Goal: Task Accomplishment & Management: Complete application form

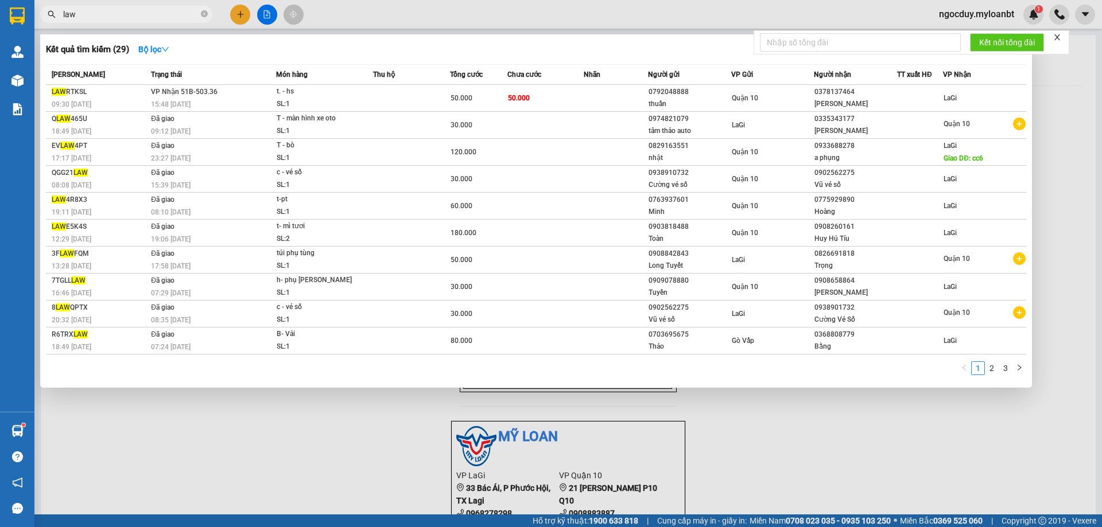
click at [131, 13] on input "law" at bounding box center [130, 14] width 135 height 13
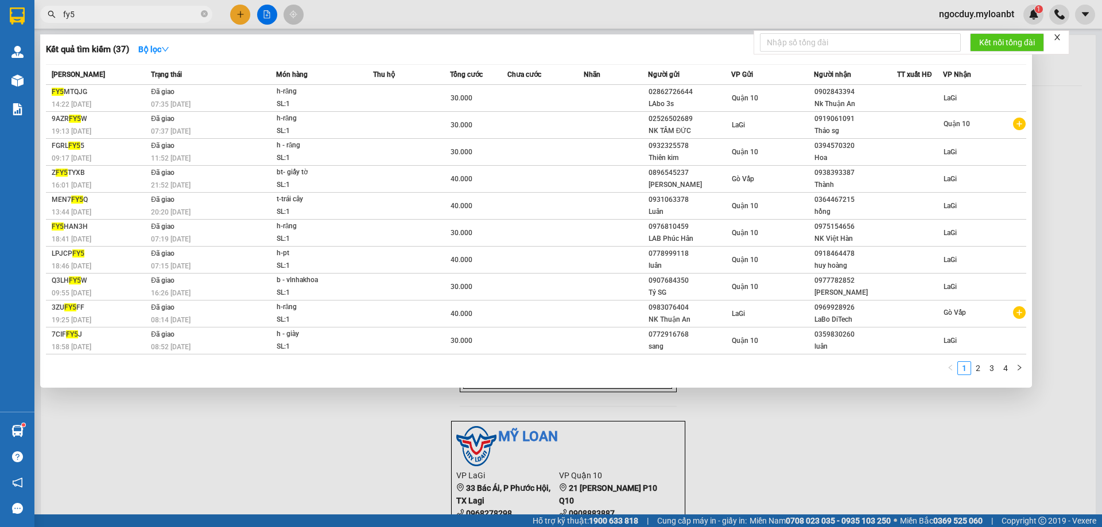
click at [401, 15] on div at bounding box center [551, 263] width 1102 height 527
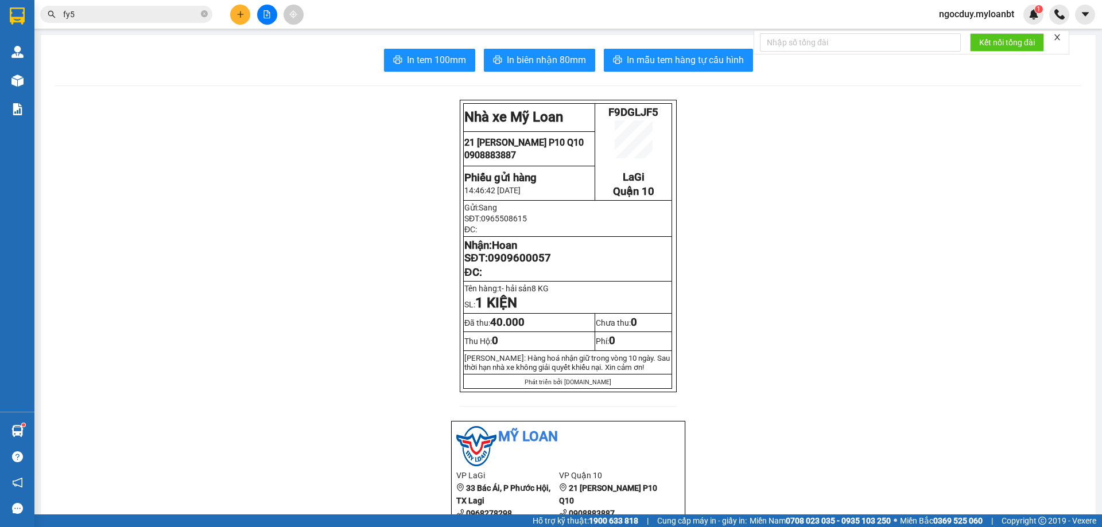
click at [132, 17] on input "fy5" at bounding box center [130, 14] width 135 height 13
click at [131, 18] on input "fy5" at bounding box center [130, 14] width 135 height 13
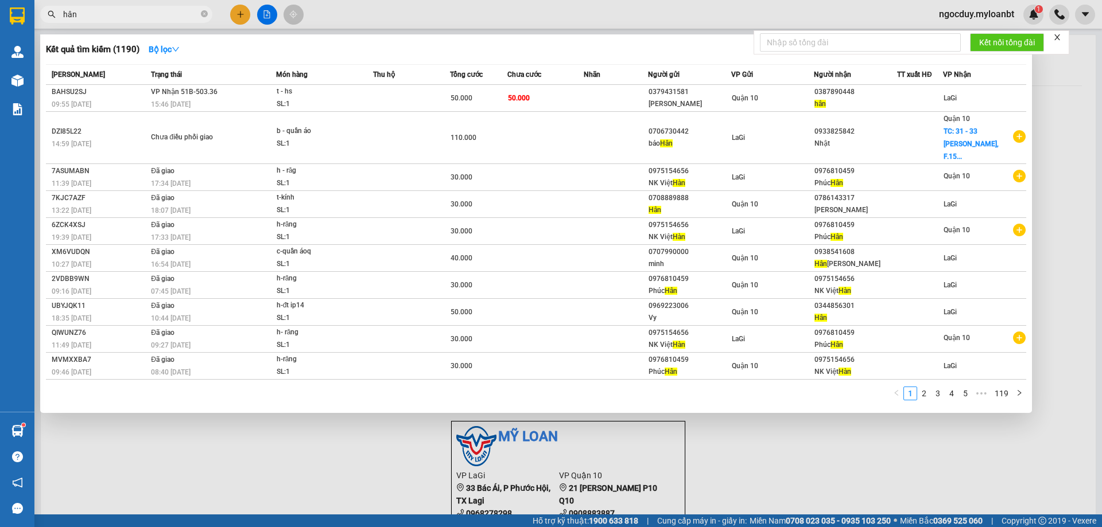
type input "hân"
click at [995, 11] on div at bounding box center [551, 263] width 1102 height 527
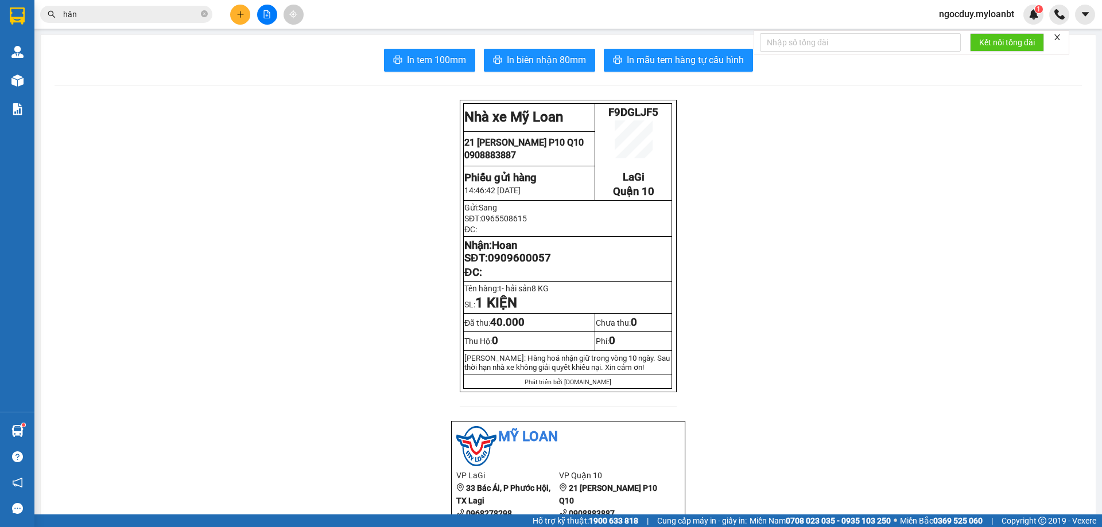
click at [988, 16] on span "ngocduy.myloanbt" at bounding box center [976, 14] width 94 height 14
click at [967, 38] on span "Đăng xuất" at bounding box center [980, 35] width 71 height 13
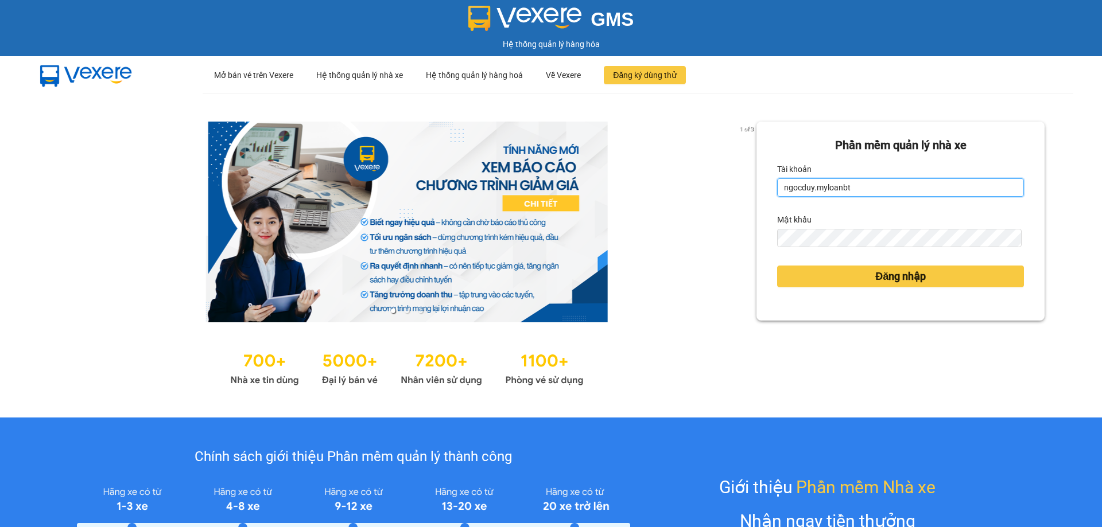
click at [904, 195] on input "ngocduy.myloanbt" at bounding box center [900, 187] width 247 height 18
type input "phantanthanh.myloanbt"
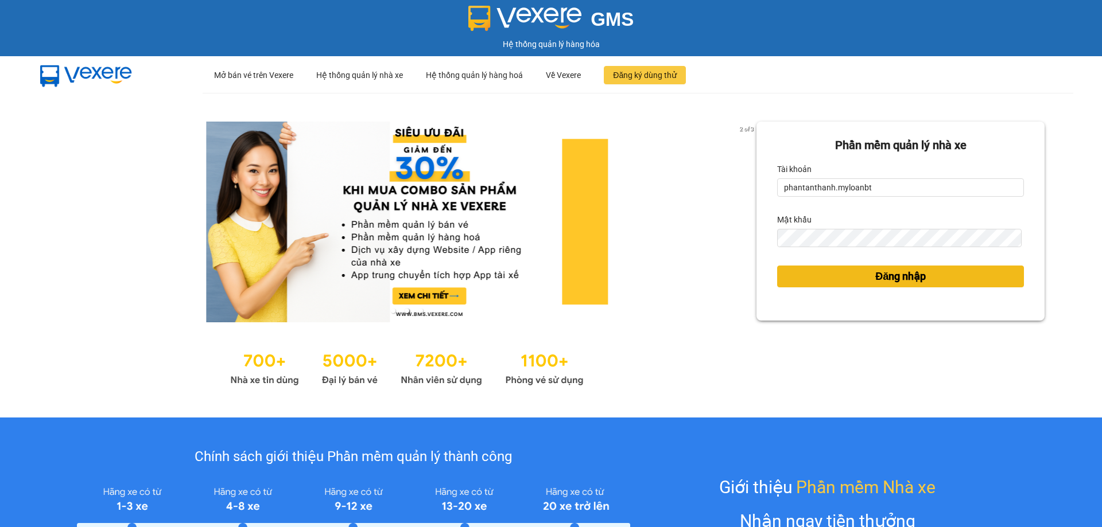
click at [875, 275] on span "Đăng nhập" at bounding box center [900, 277] width 50 height 16
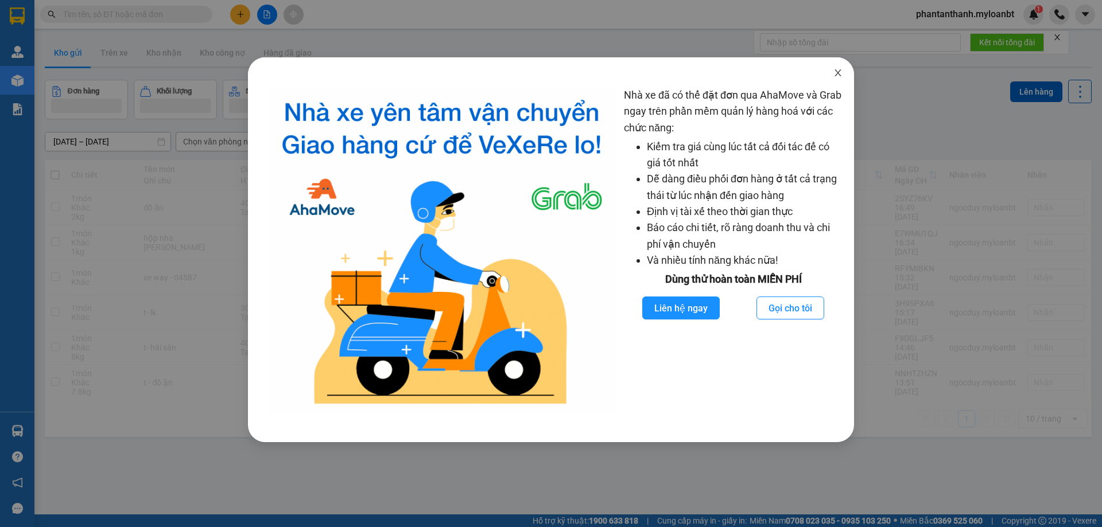
click at [839, 76] on icon "close" at bounding box center [837, 72] width 6 height 7
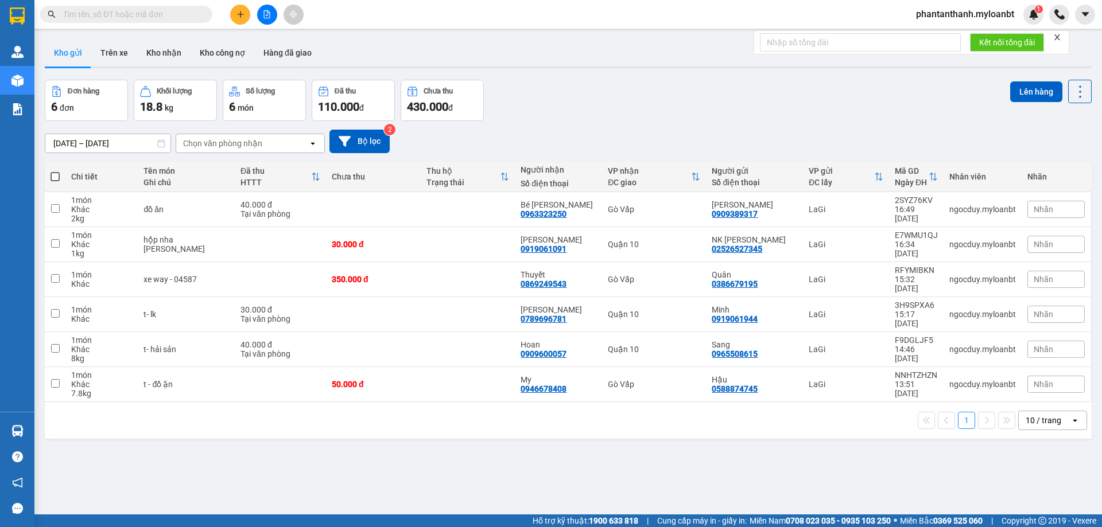
drag, startPoint x: 127, startPoint y: 3, endPoint x: 122, endPoint y: 7, distance: 6.5
click at [125, 3] on div "Kết quả tìm kiếm ( 0 ) Bộ lọc No Data phantanthanh.myloanbt 1" at bounding box center [551, 14] width 1102 height 29
click at [120, 10] on input "text" at bounding box center [130, 14] width 135 height 13
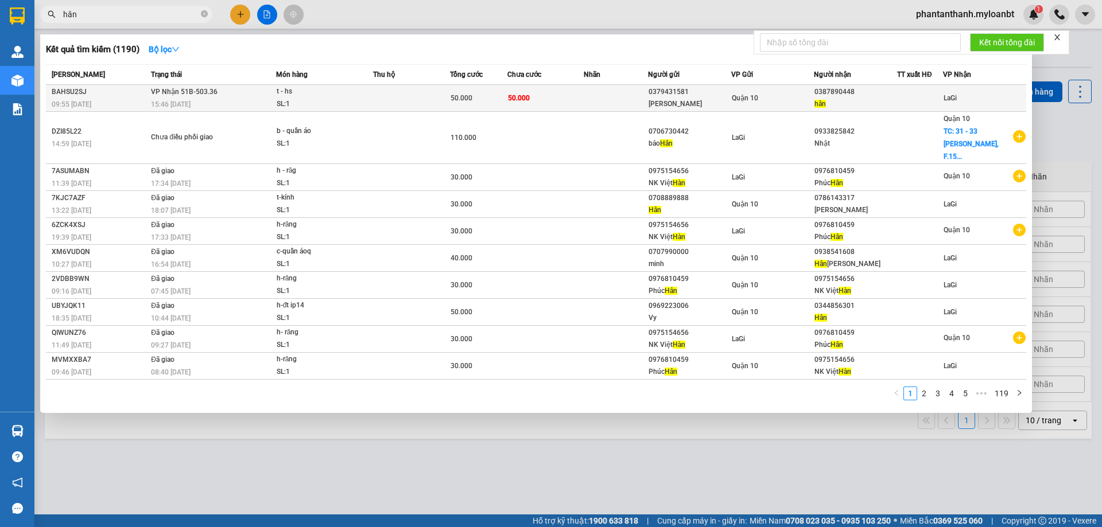
type input "hân"
click at [629, 96] on td at bounding box center [615, 98] width 64 height 27
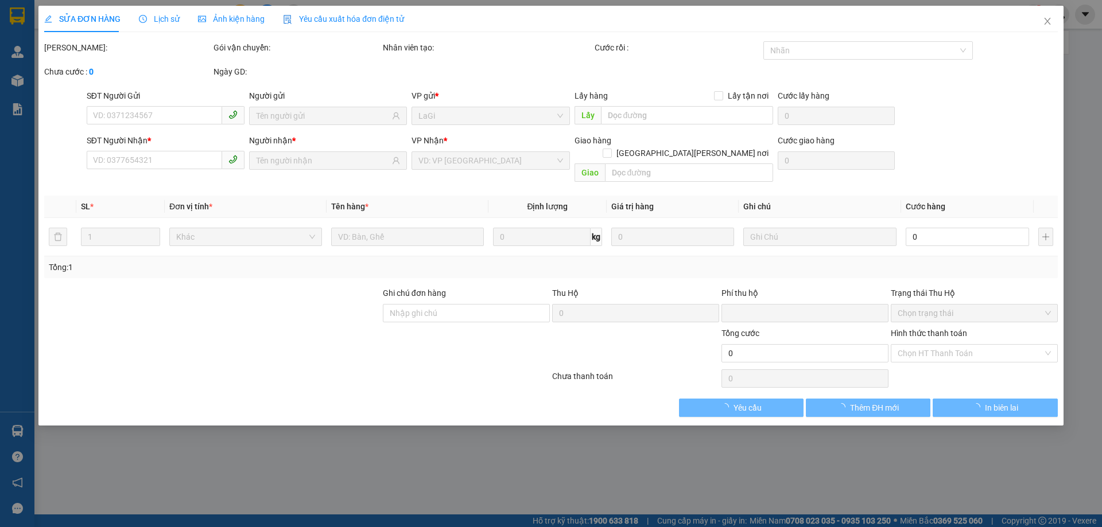
type input "0379431581"
type input "[PERSON_NAME]"
type input "0387890448"
type input "hân"
type input "0"
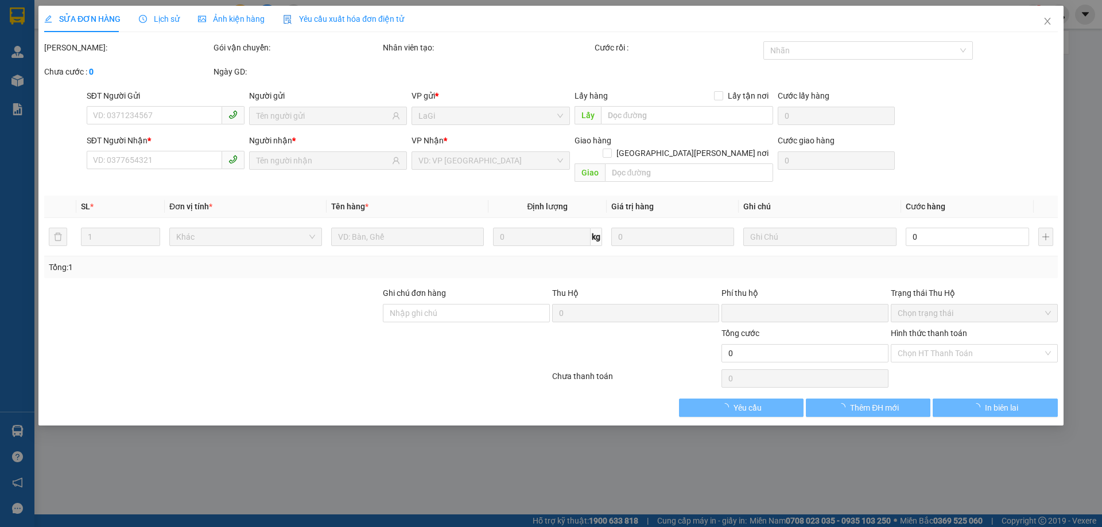
type input "50.000"
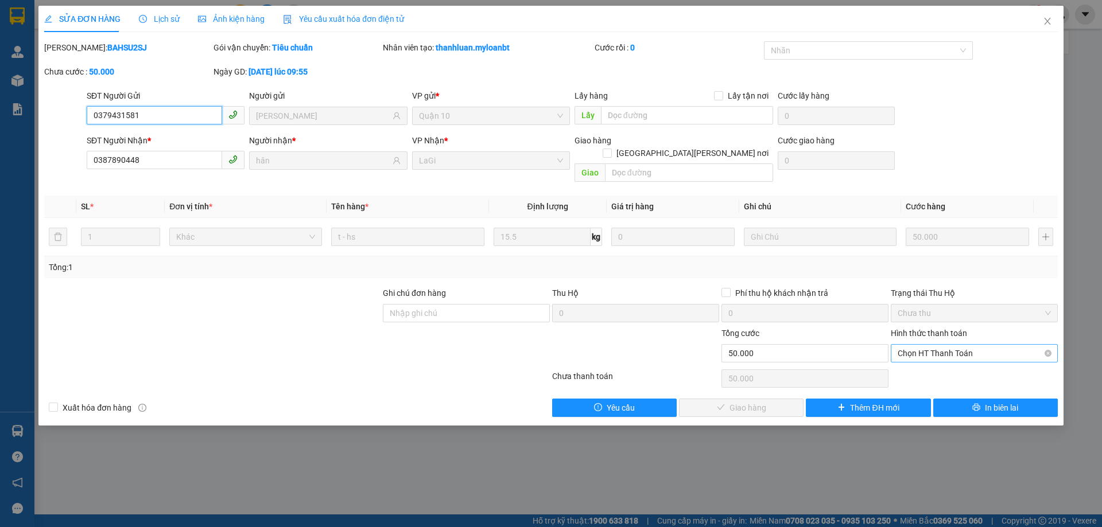
click at [927, 345] on span "Chọn HT Thanh Toán" at bounding box center [973, 353] width 153 height 17
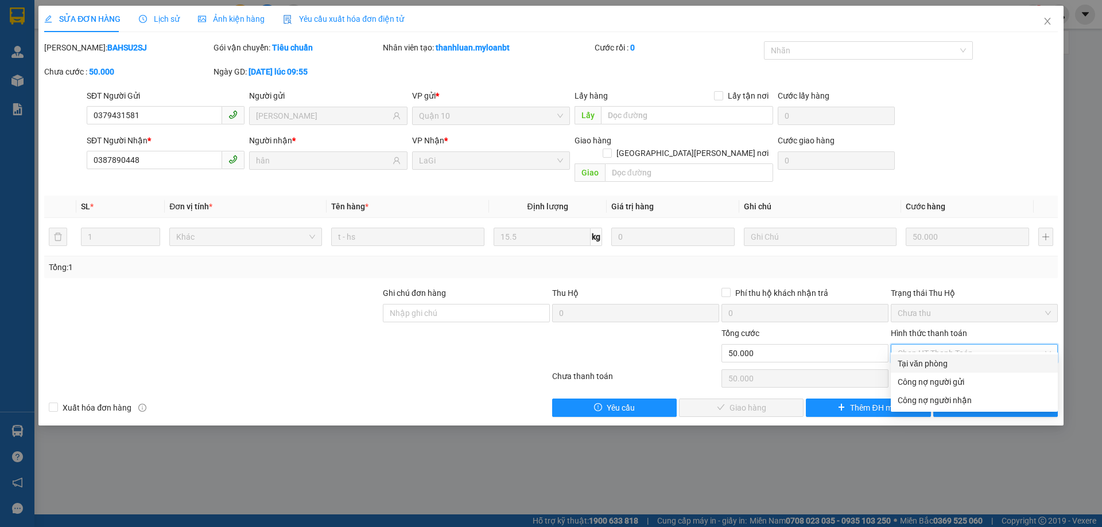
click at [921, 360] on div "Tại văn phòng" at bounding box center [973, 363] width 153 height 13
type input "0"
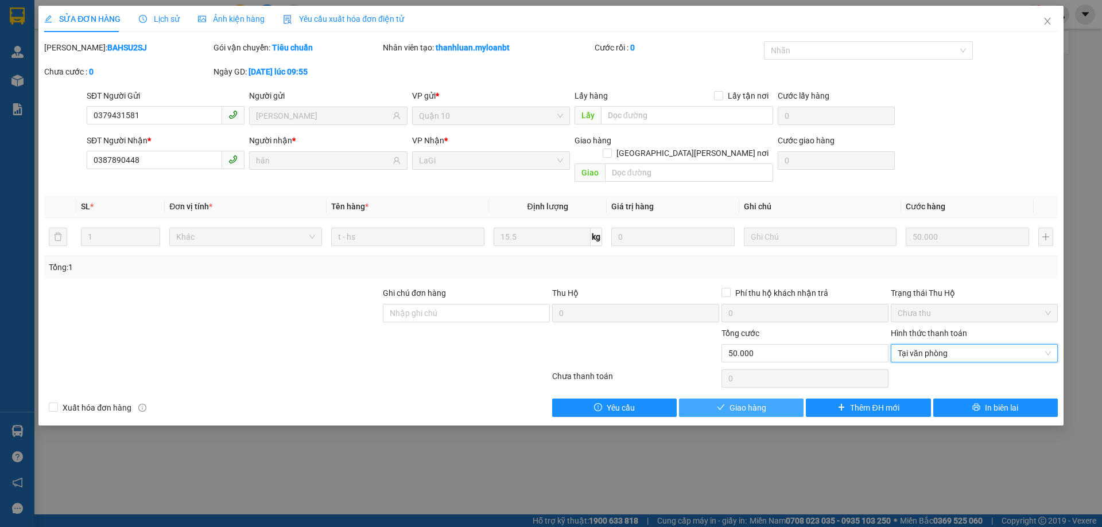
click at [778, 399] on button "Giao hàng" at bounding box center [741, 408] width 124 height 18
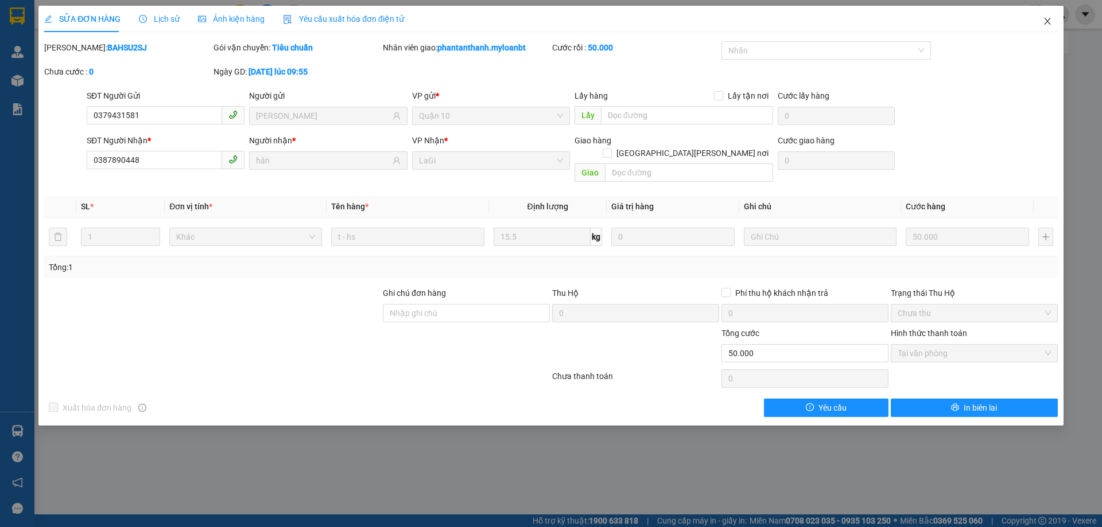
click at [1048, 22] on icon "close" at bounding box center [1046, 21] width 9 height 9
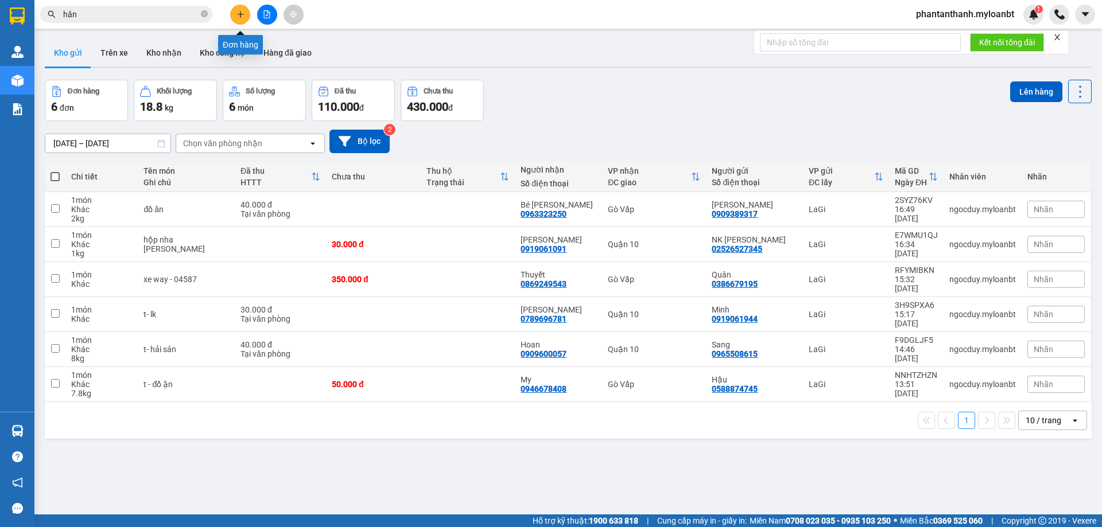
click at [246, 13] on button at bounding box center [240, 15] width 20 height 20
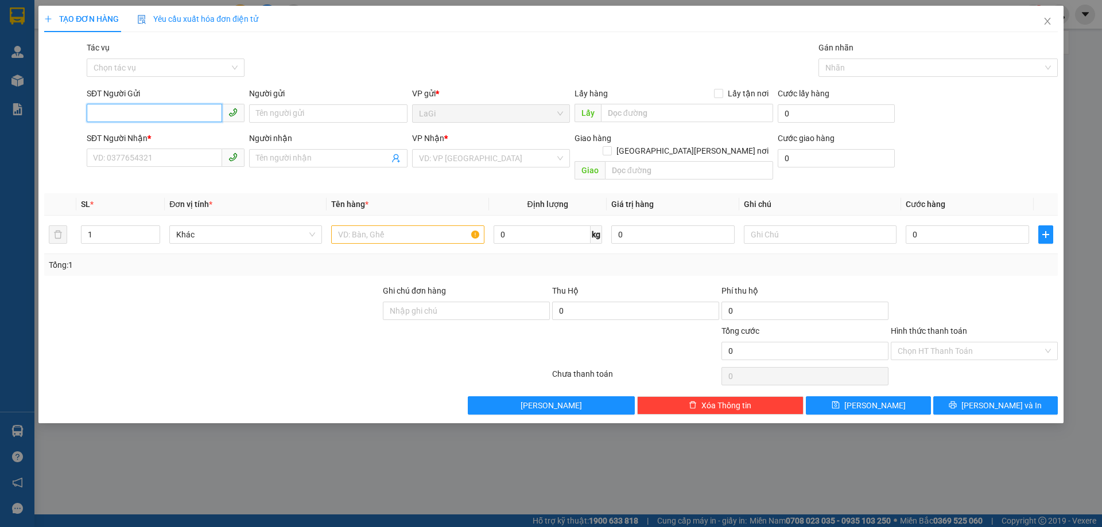
click at [185, 115] on input "SĐT Người Gửi" at bounding box center [154, 113] width 135 height 18
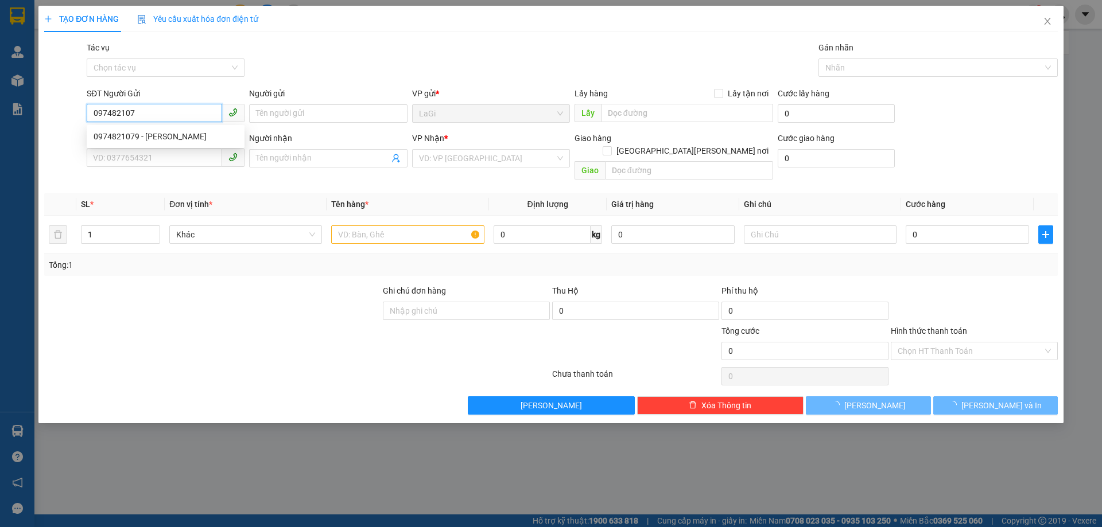
type input "0974821079"
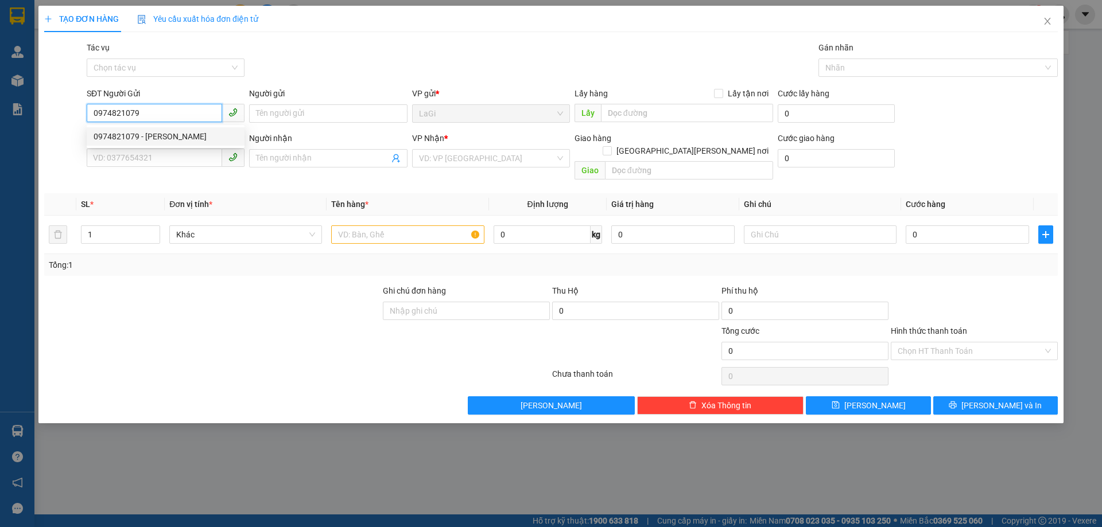
click at [184, 129] on div "0974821079 - Tâm Thảo" at bounding box center [166, 136] width 158 height 18
type input "Tâm Thảo"
type input "0933187945"
type input "Cần"
type input "0974821079"
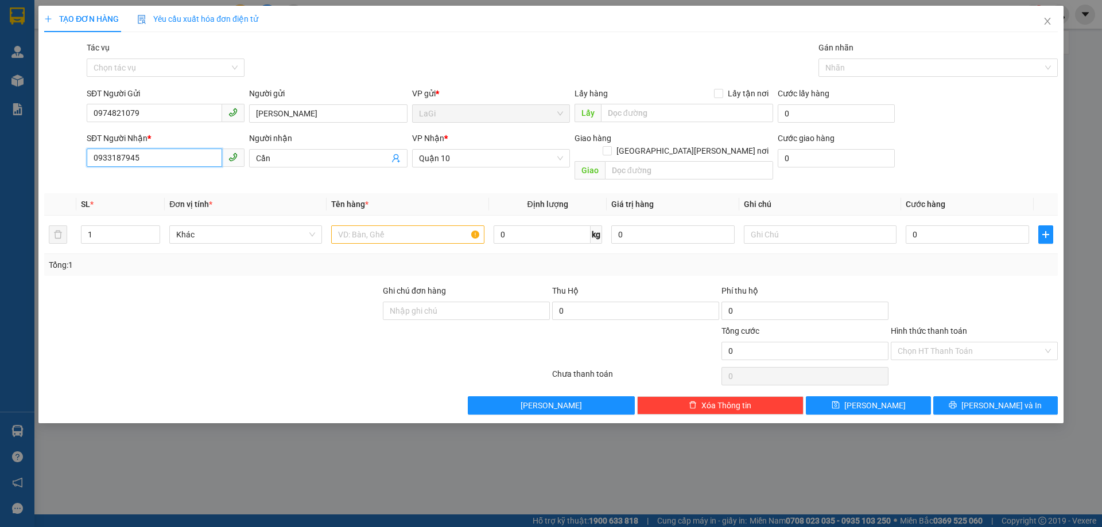
click at [168, 159] on input "0933187945" at bounding box center [154, 158] width 135 height 18
type input "0934163123"
click at [158, 181] on div "0934163123 - Tùng" at bounding box center [166, 181] width 144 height 13
type input "Tùng"
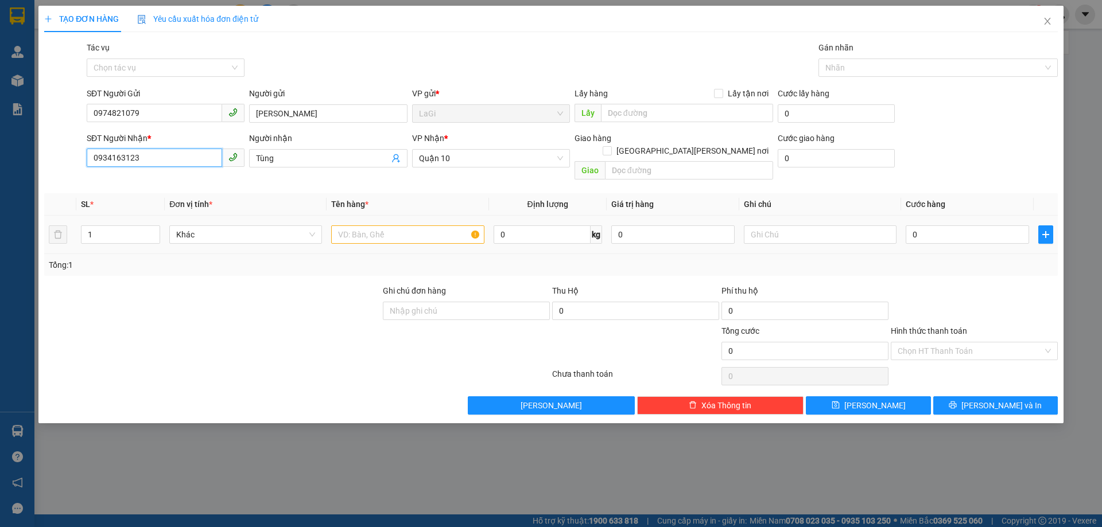
type input "0934163123"
click at [390, 225] on input "text" at bounding box center [407, 234] width 153 height 18
type input "c - lk"
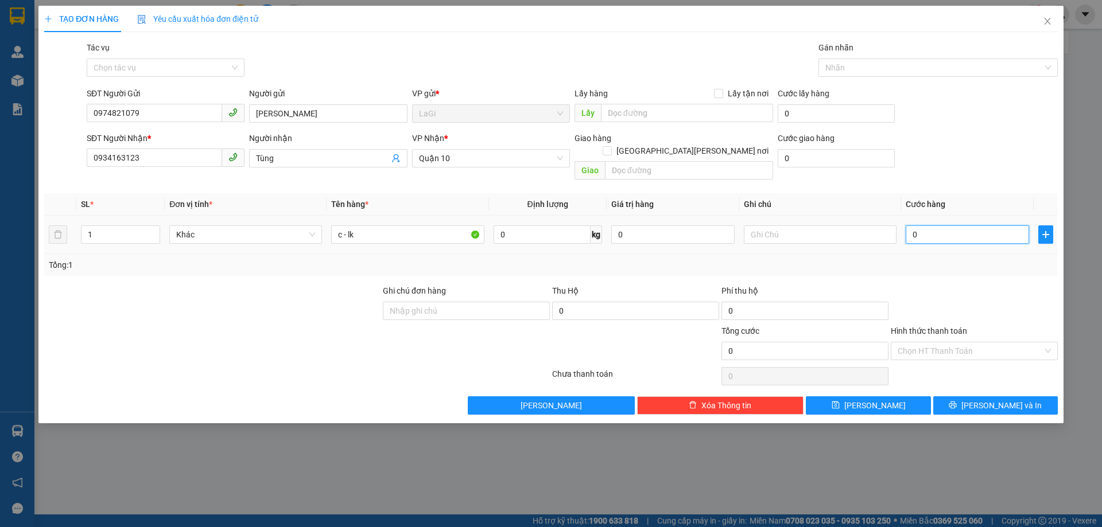
click at [956, 225] on input "0" at bounding box center [966, 234] width 123 height 18
type input "3"
type input "30"
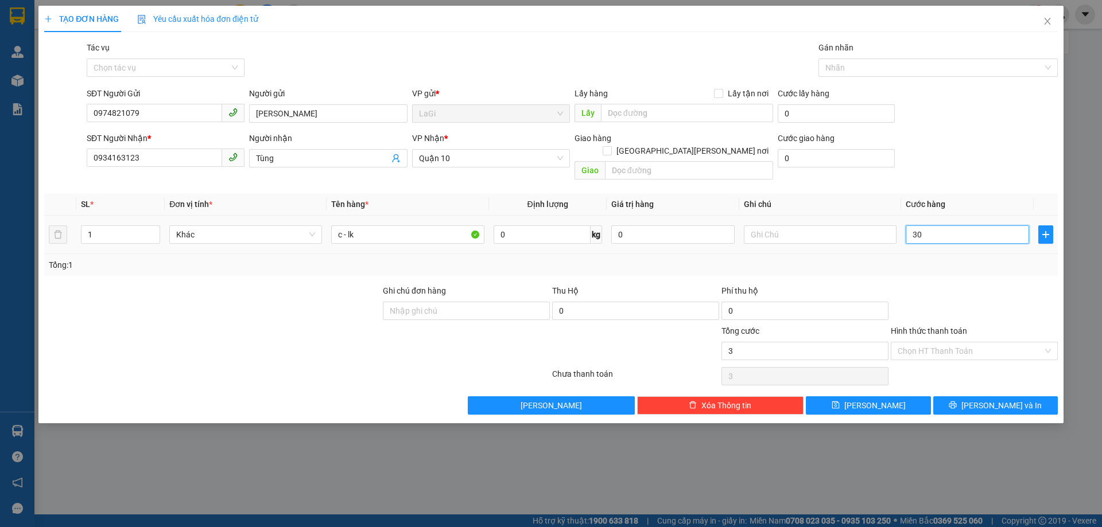
type input "30"
type input "30.000"
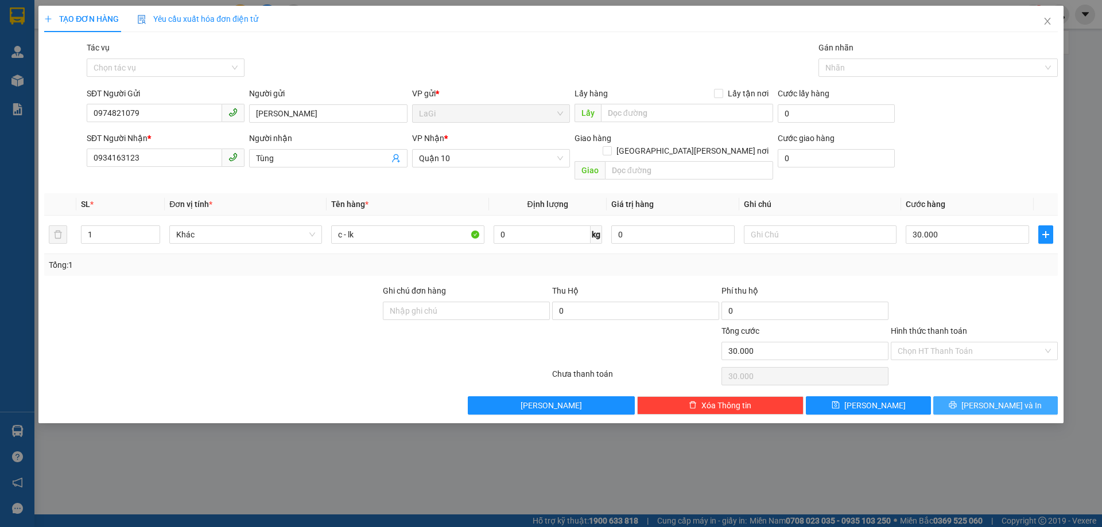
click at [1021, 396] on button "Lưu và In" at bounding box center [995, 405] width 124 height 18
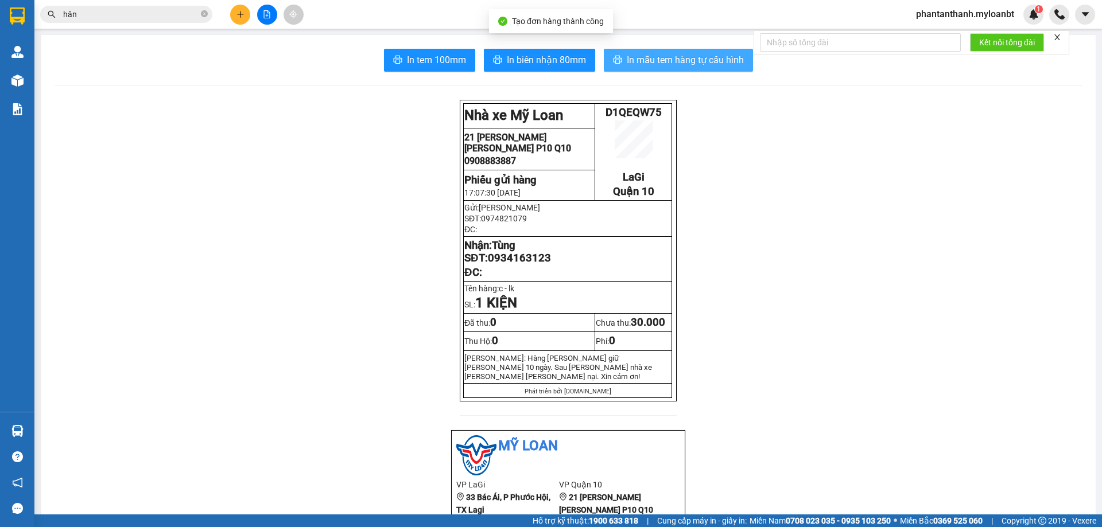
click at [630, 56] on span "In mẫu tem hàng tự cấu hình" at bounding box center [685, 60] width 117 height 14
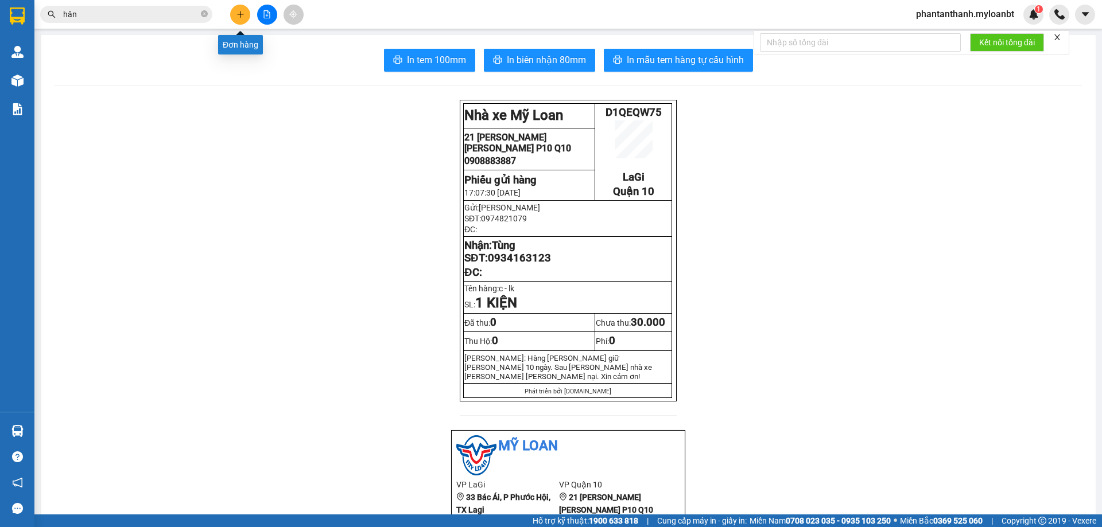
click at [239, 18] on button at bounding box center [240, 15] width 20 height 20
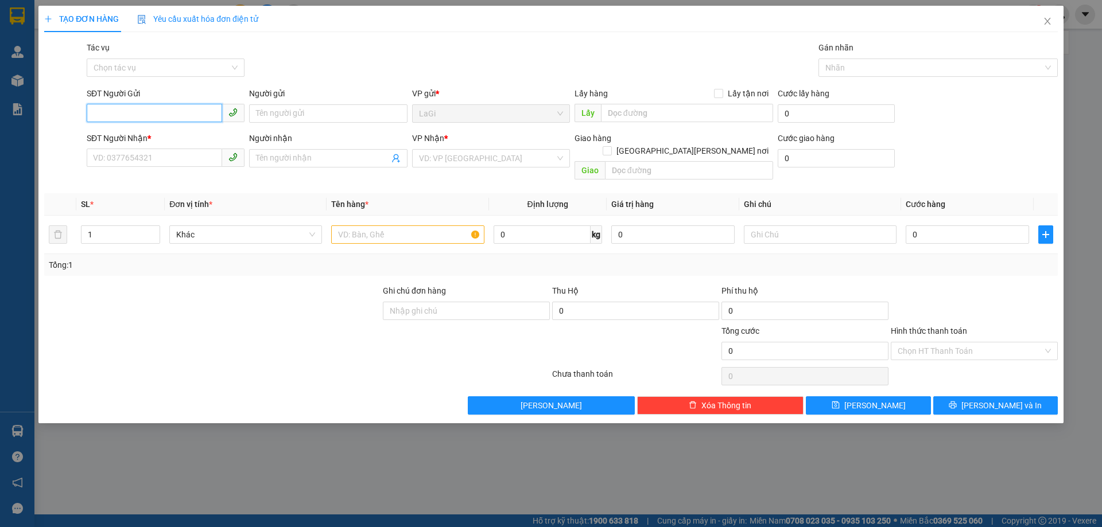
click at [131, 116] on input "SĐT Người Gửi" at bounding box center [154, 113] width 135 height 18
click at [161, 157] on div "02526502689 - NK TÂM ĐỨC" at bounding box center [191, 155] width 195 height 13
type input "02526502689"
type input "NK TÂM ĐỨC"
type input "0865098079"
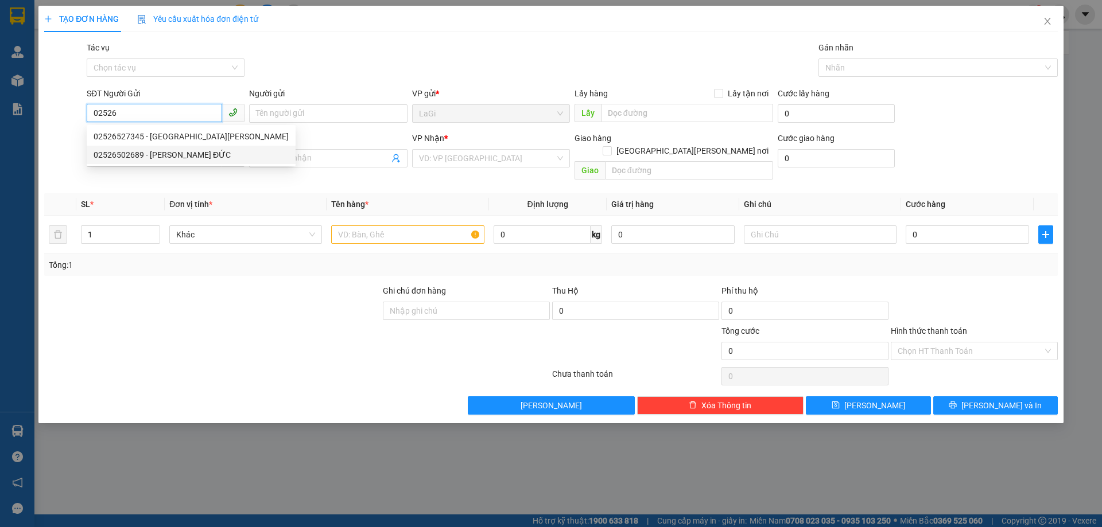
type input "LAB Hưng Thịnh"
type input "02526502689"
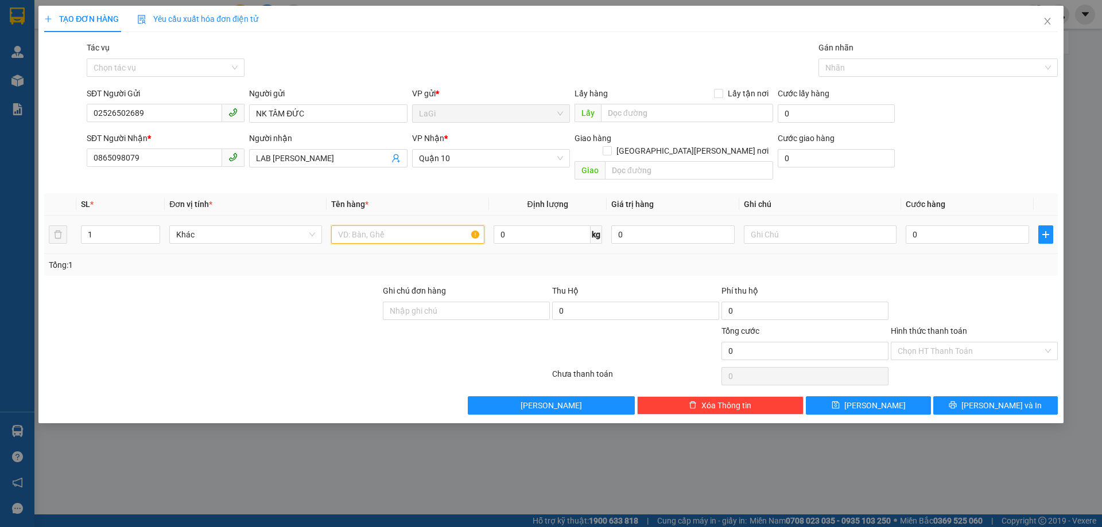
click at [360, 225] on input "text" at bounding box center [407, 234] width 153 height 18
type input "h-răng"
click at [1009, 225] on input "0" at bounding box center [966, 234] width 123 height 18
type input "3"
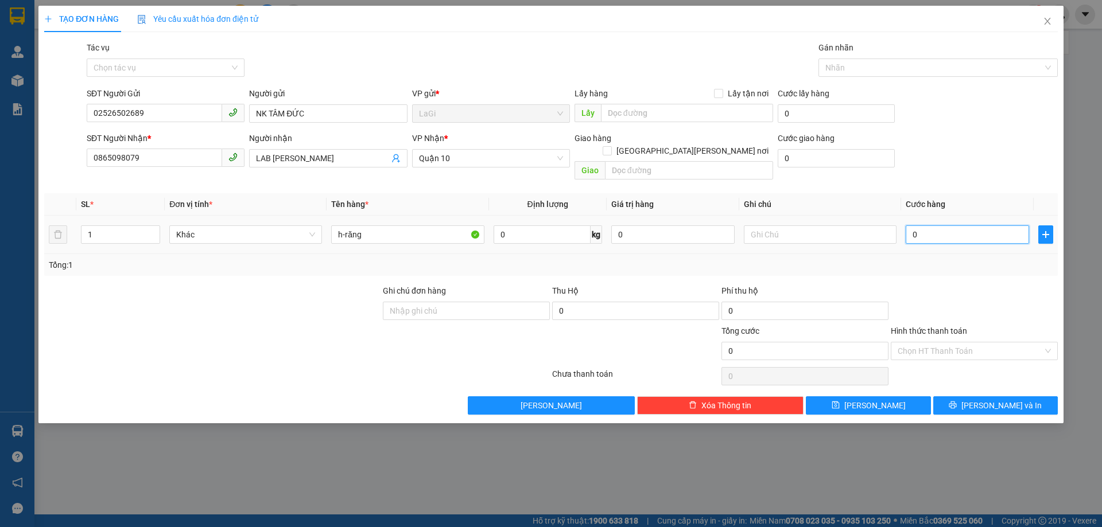
type input "3"
type input "30"
type input "30.000"
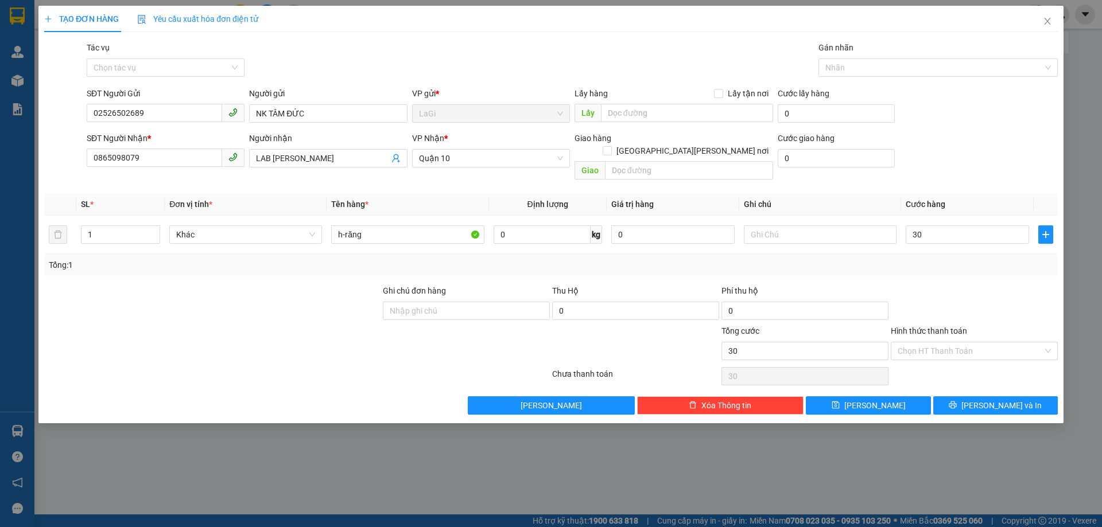
type input "30.000"
click at [931, 293] on div at bounding box center [973, 305] width 169 height 40
click at [984, 396] on button "Lưu và In" at bounding box center [995, 405] width 124 height 18
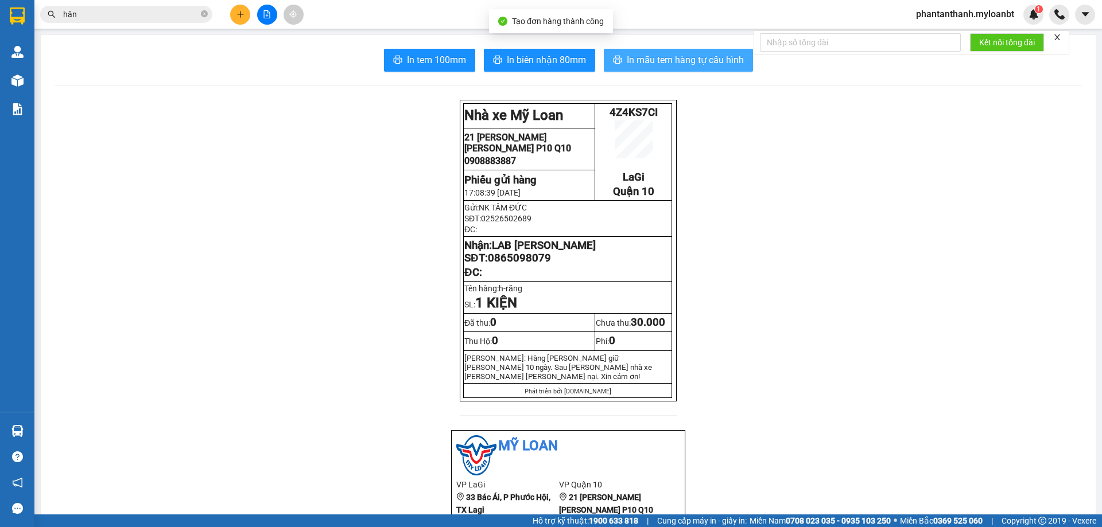
click at [650, 59] on span "In mẫu tem hàng tự cấu hình" at bounding box center [685, 60] width 117 height 14
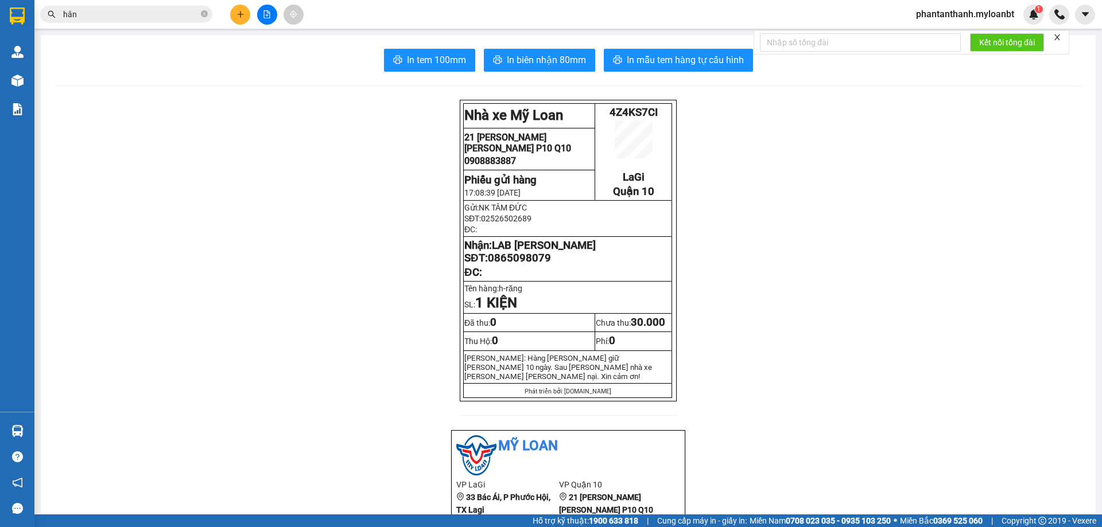
click at [94, 13] on input "hân" at bounding box center [130, 14] width 135 height 13
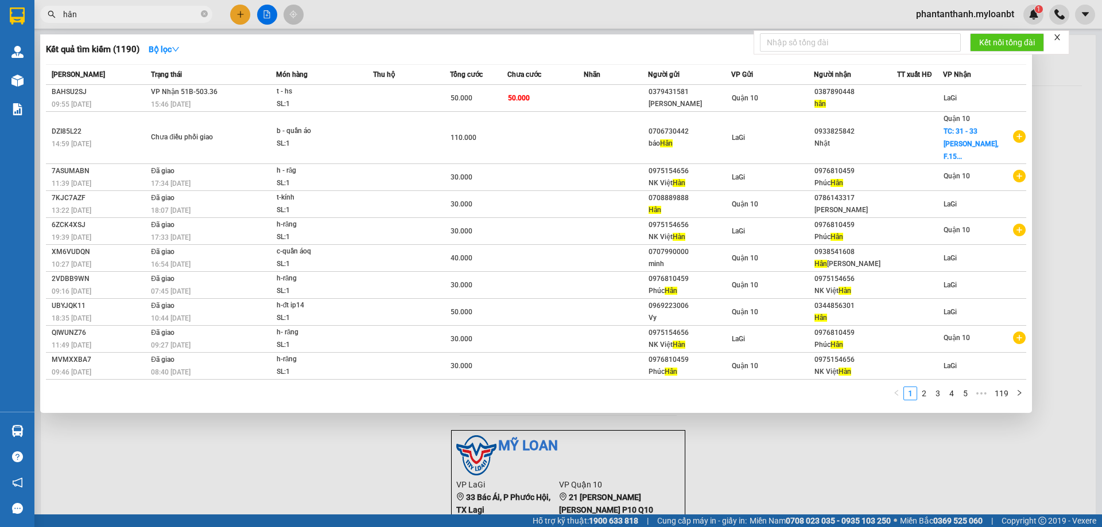
click at [94, 13] on input "hân" at bounding box center [130, 14] width 135 height 13
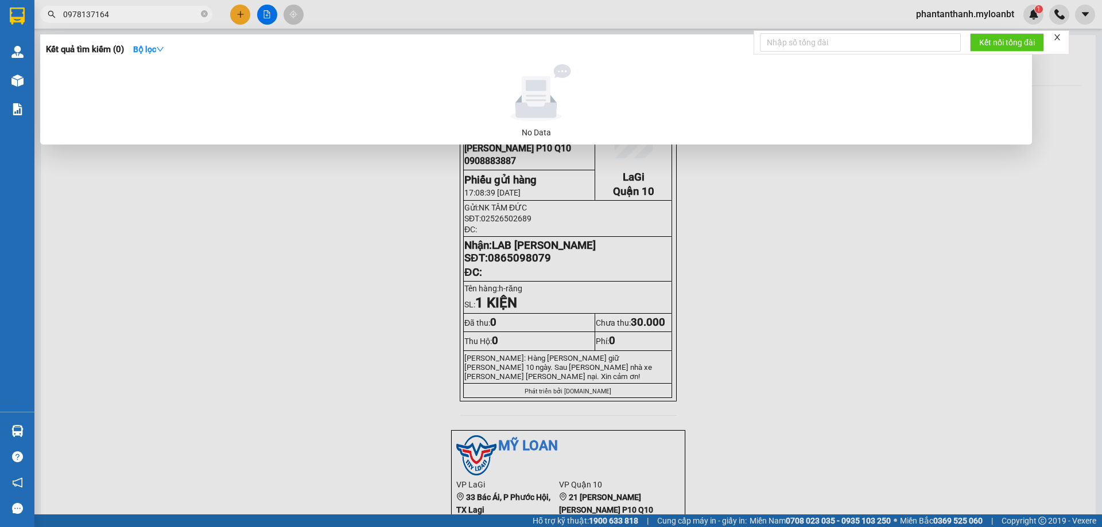
click at [72, 21] on span "0978137164" at bounding box center [126, 14] width 172 height 17
click at [73, 12] on input "0978137164" at bounding box center [130, 14] width 135 height 13
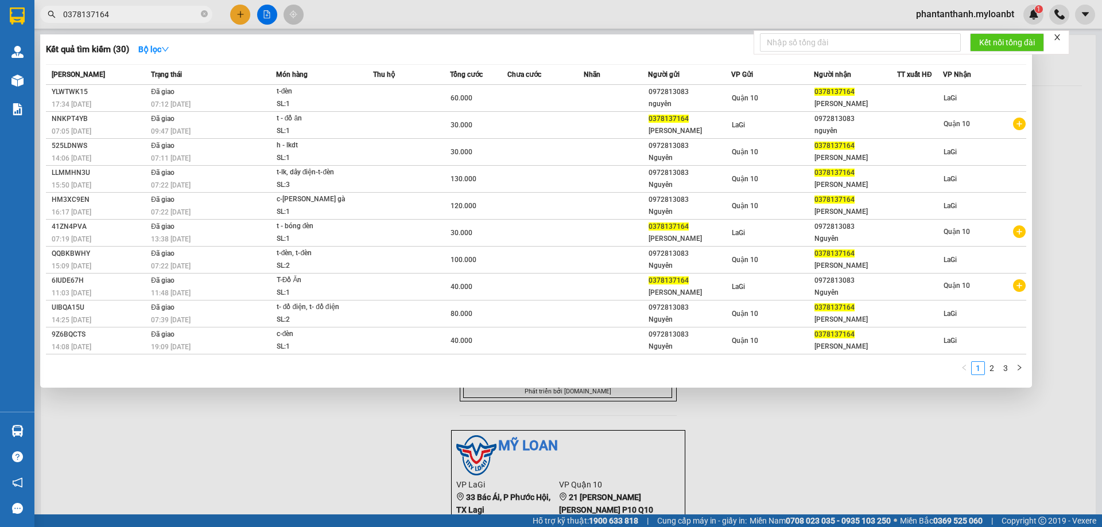
click at [97, 10] on input "0378137164" at bounding box center [130, 14] width 135 height 13
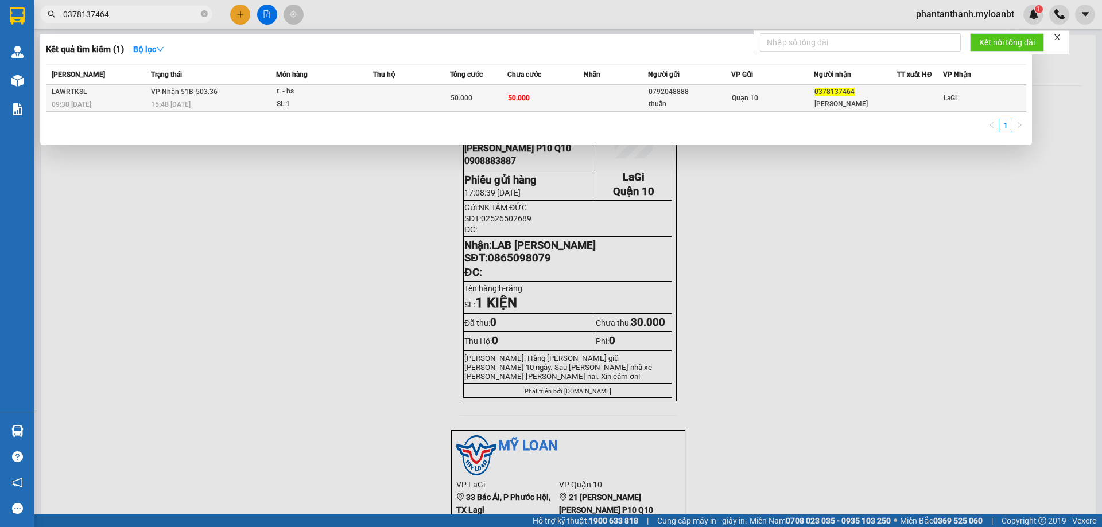
type input "0378137464"
click at [549, 98] on td "50.000" at bounding box center [545, 98] width 77 height 27
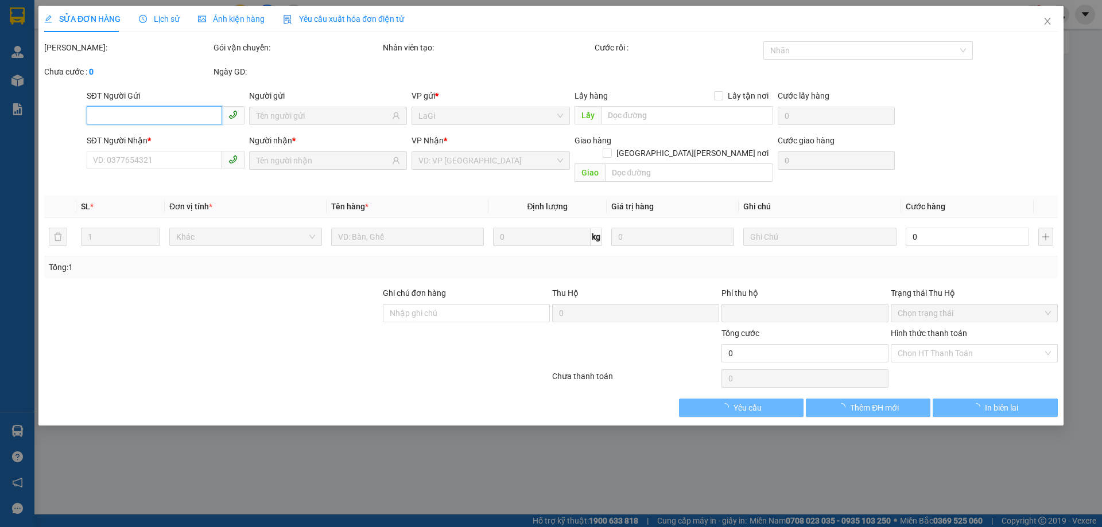
type input "0792048888"
type input "thuần"
type input "0378137464"
type input "[PERSON_NAME]"
type input "0"
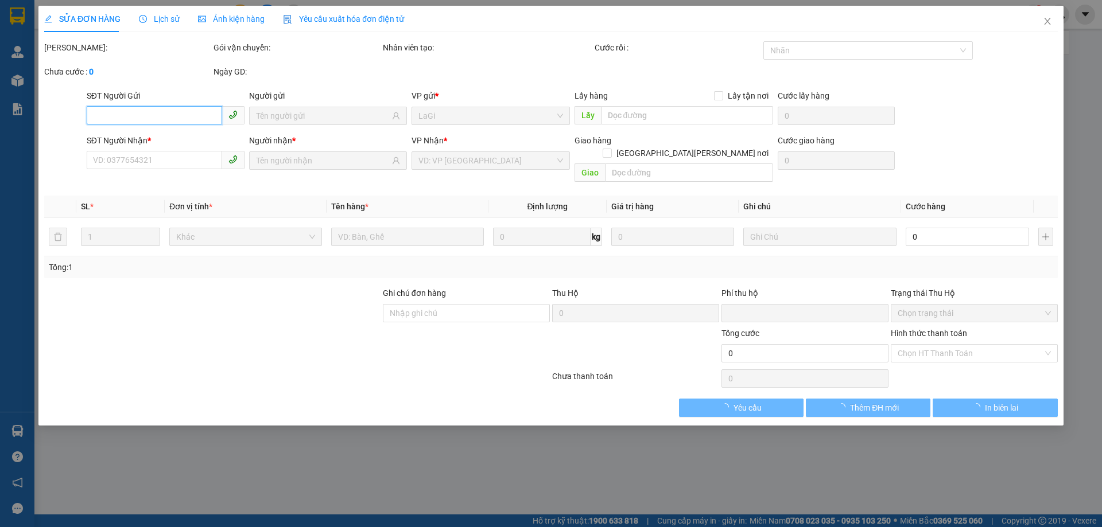
type input "50.000"
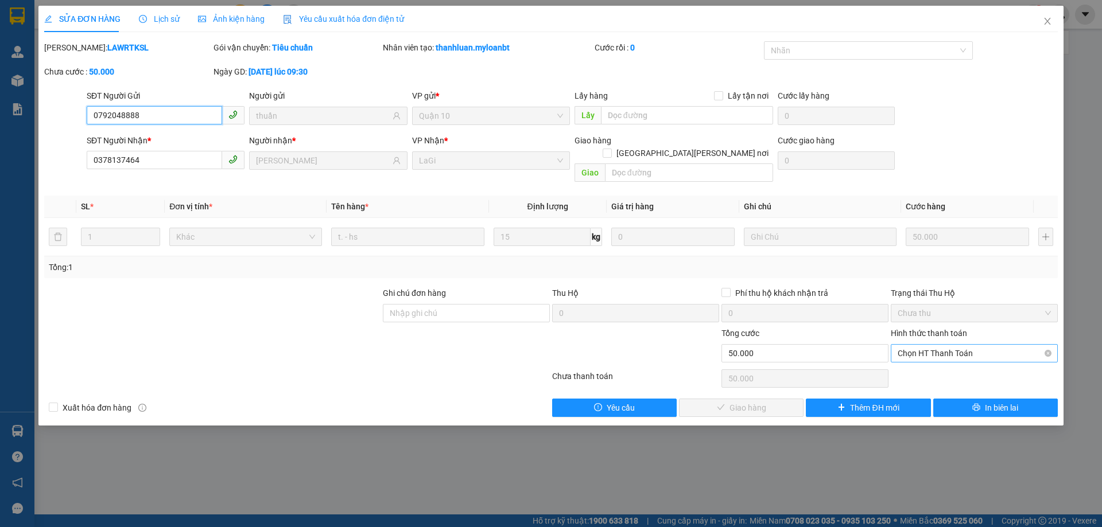
click at [945, 345] on span "Chọn HT Thanh Toán" at bounding box center [973, 353] width 153 height 17
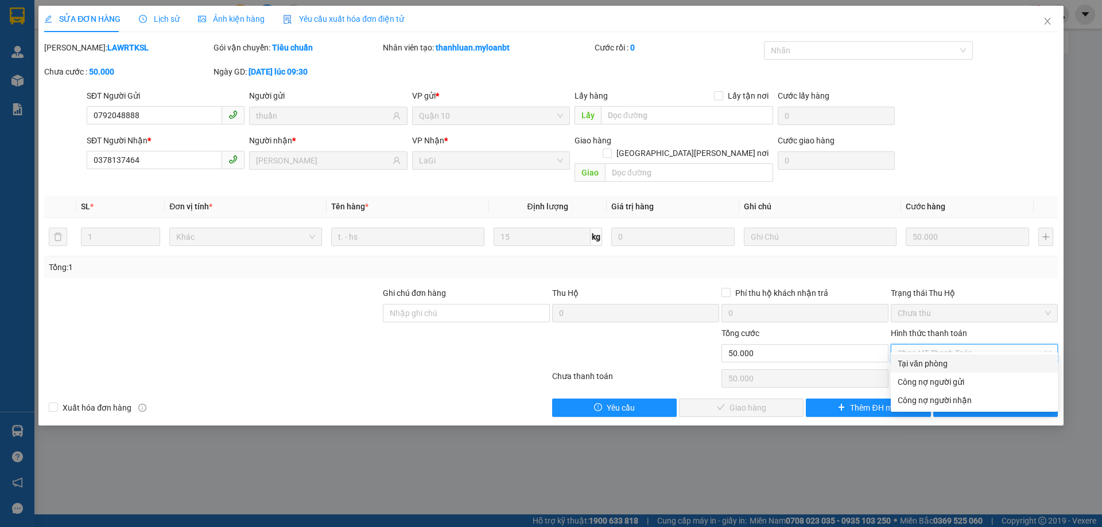
click at [937, 361] on div "Tại văn phòng" at bounding box center [973, 363] width 153 height 13
type input "0"
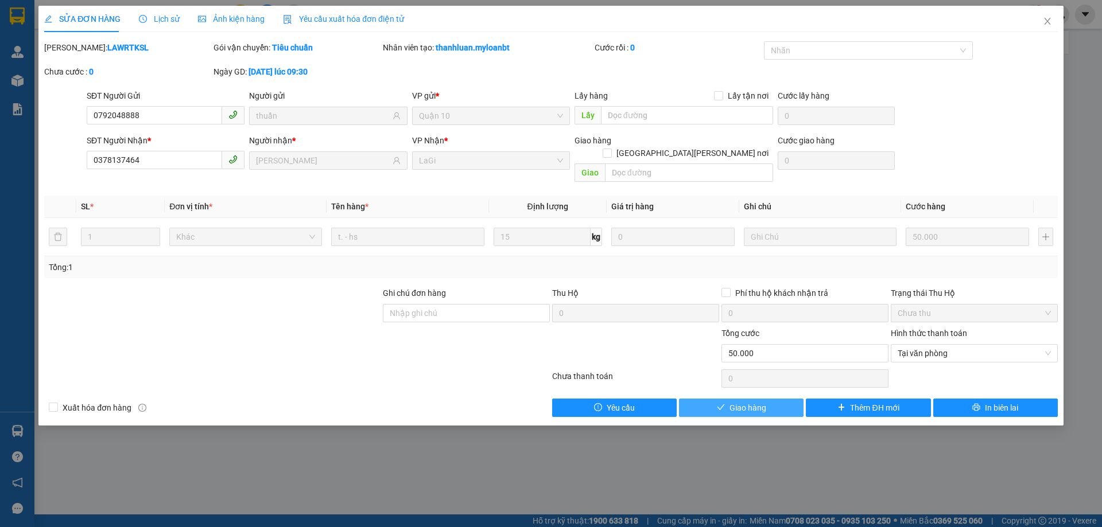
click at [731, 402] on span "Giao hàng" at bounding box center [747, 408] width 37 height 13
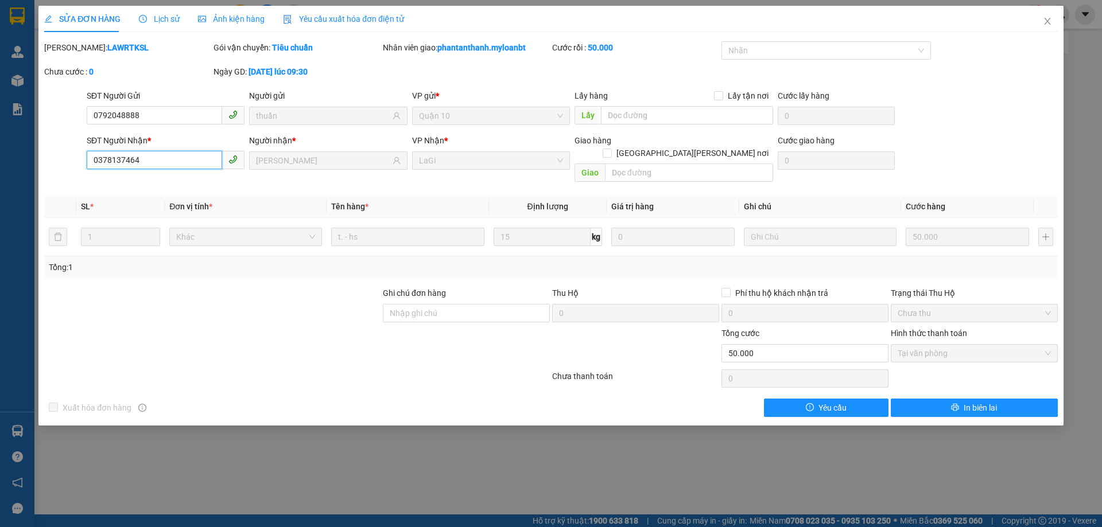
click at [128, 159] on input "0378137464" at bounding box center [154, 160] width 135 height 18
click at [1049, 21] on icon "close" at bounding box center [1046, 21] width 9 height 9
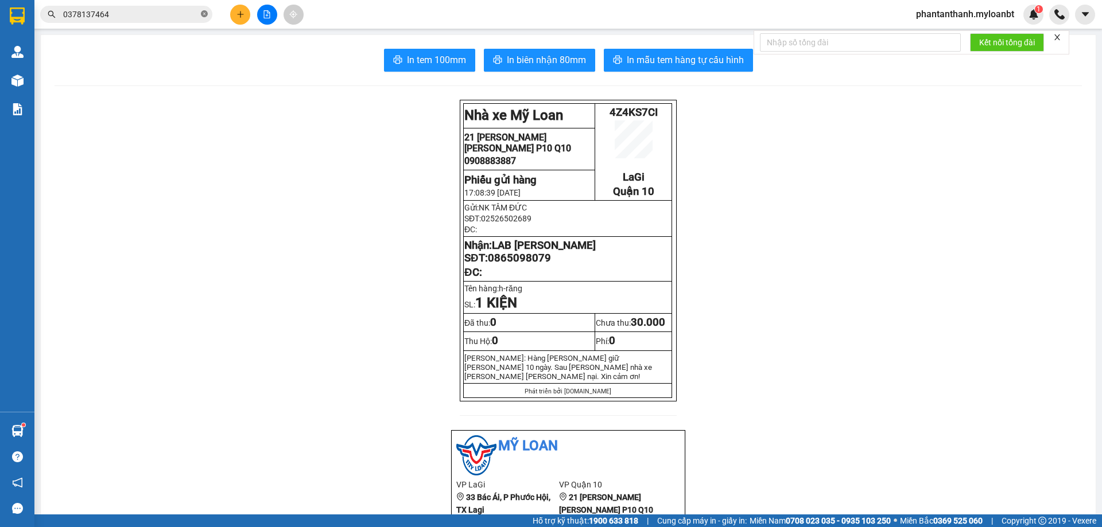
click at [201, 14] on icon "close-circle" at bounding box center [204, 13] width 7 height 7
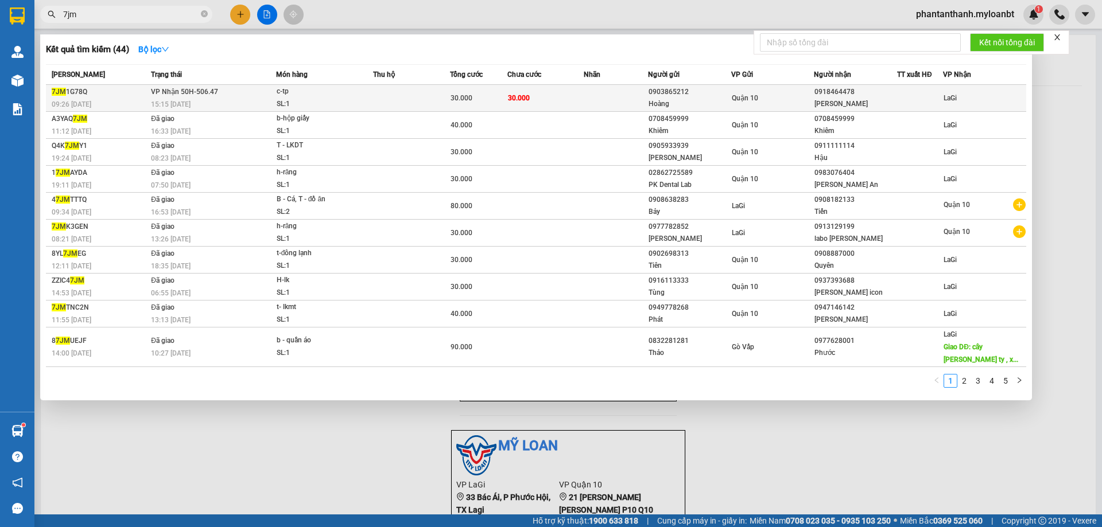
type input "7jm"
click at [454, 92] on div "30.000" at bounding box center [478, 98] width 56 height 13
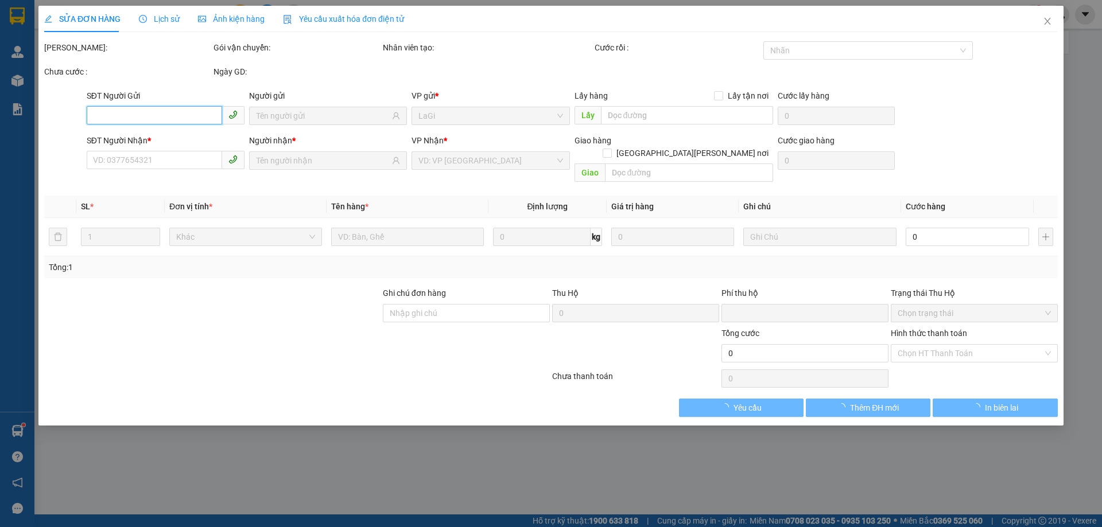
type input "0903865212"
type input "Hoàng"
type input "0918464478"
type input "huy hoàng"
type input "0"
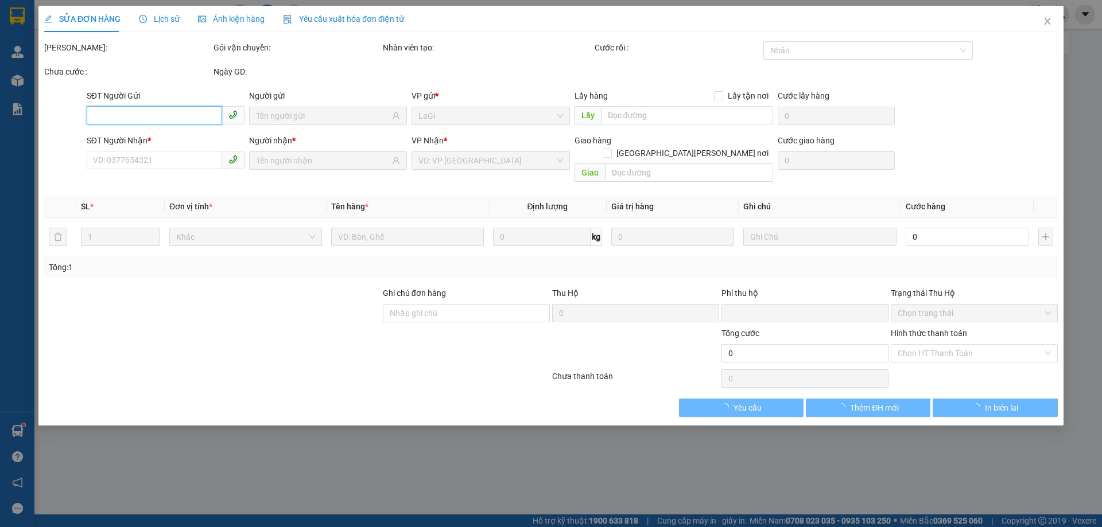
type input "30.000"
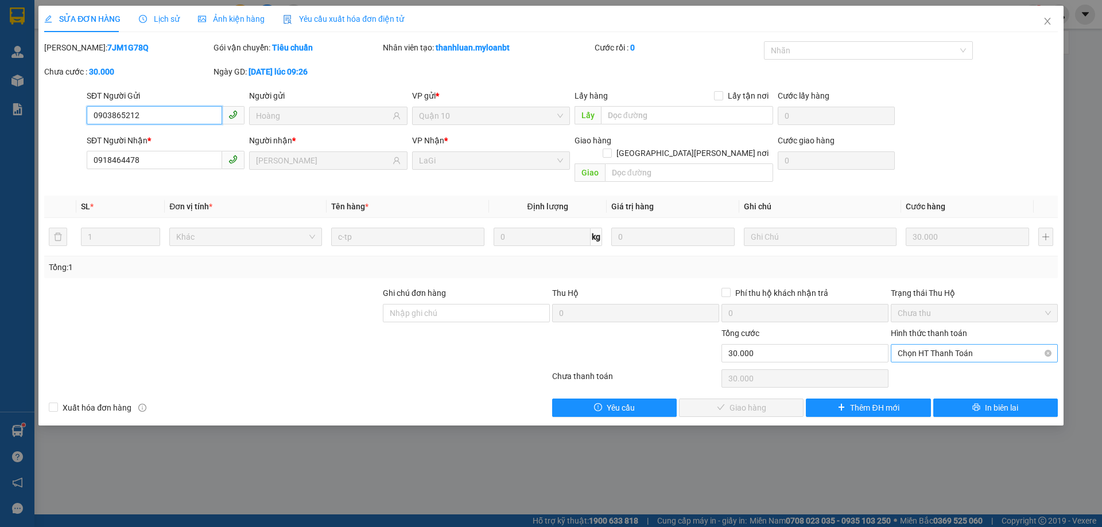
click at [920, 348] on span "Chọn HT Thanh Toán" at bounding box center [973, 353] width 153 height 17
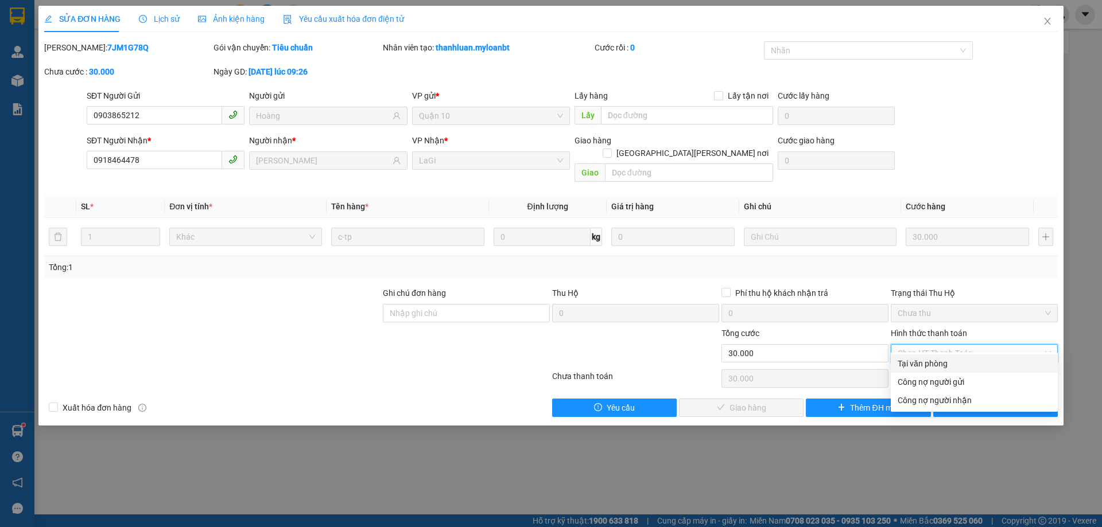
click at [912, 360] on div "Tại văn phòng" at bounding box center [973, 363] width 153 height 13
type input "0"
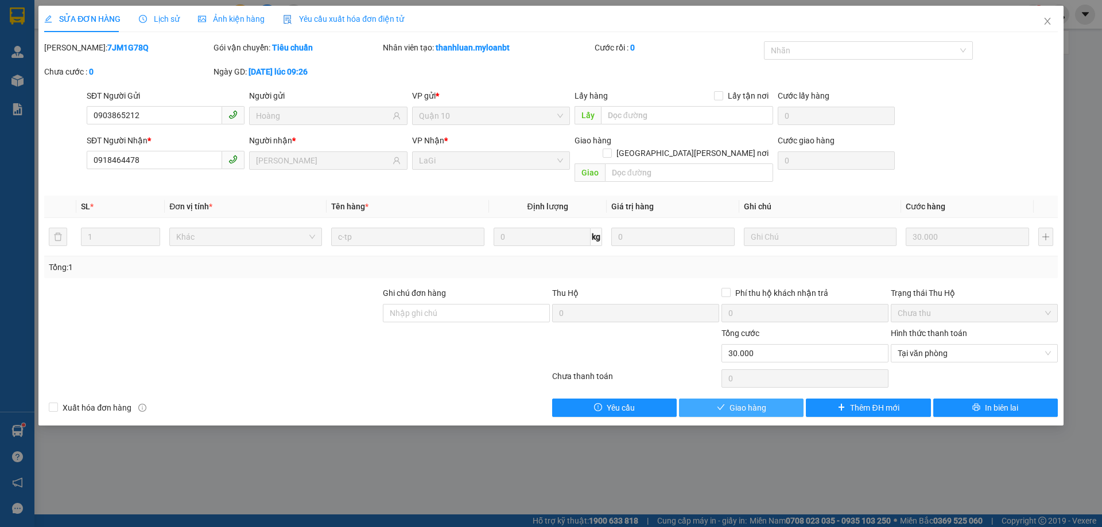
click at [792, 399] on button "Giao hàng" at bounding box center [741, 408] width 124 height 18
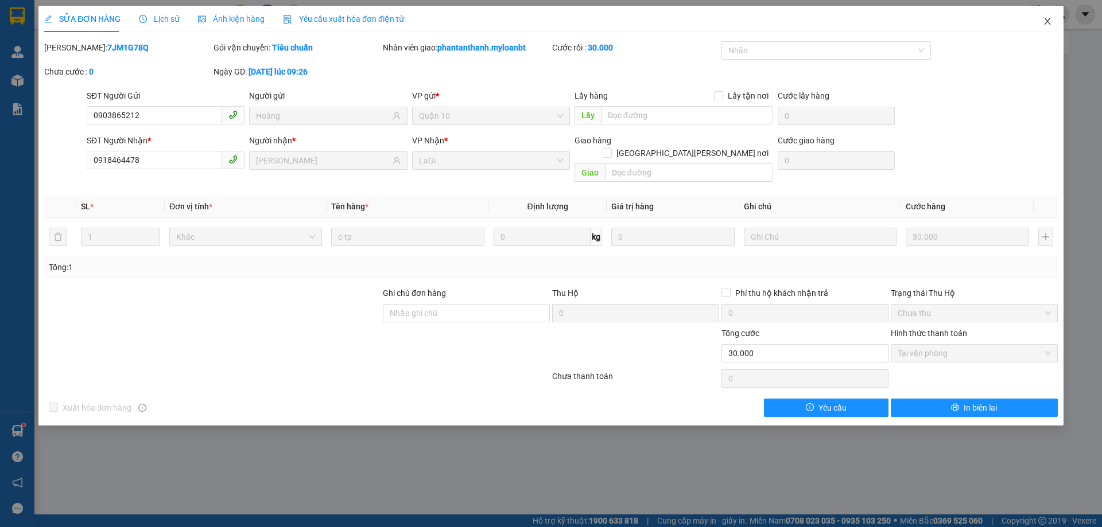
click at [1046, 25] on icon "close" at bounding box center [1046, 21] width 9 height 9
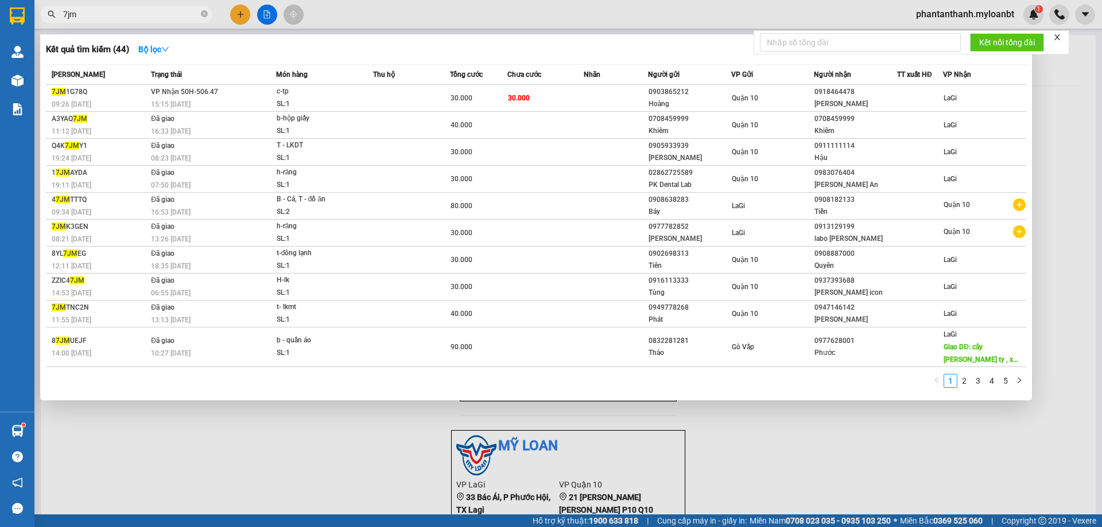
click at [164, 21] on span "7jm" at bounding box center [126, 14] width 172 height 17
click at [165, 15] on input "7jm" at bounding box center [130, 14] width 135 height 13
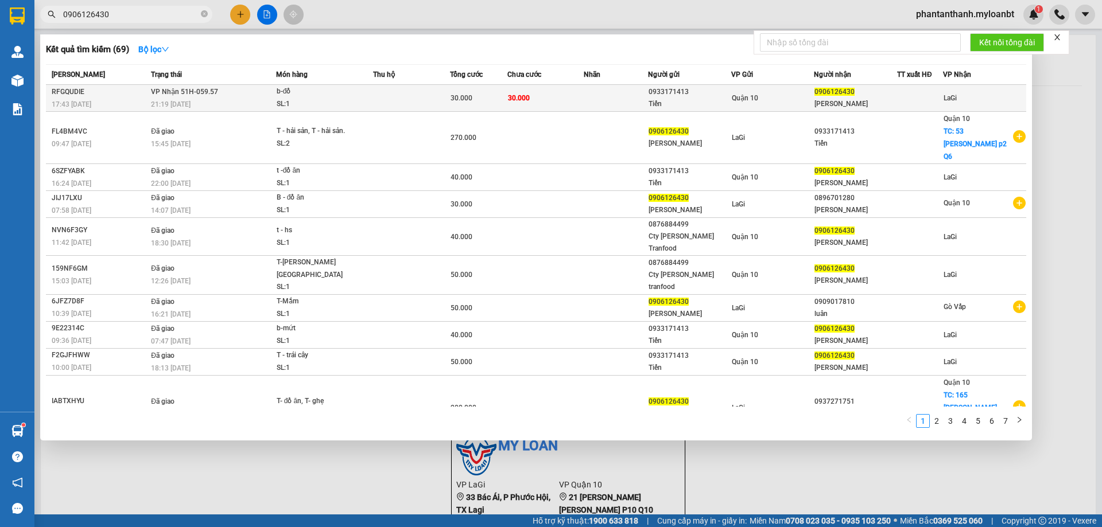
type input "0906126430"
click at [362, 97] on div "b-đồ" at bounding box center [320, 91] width 86 height 13
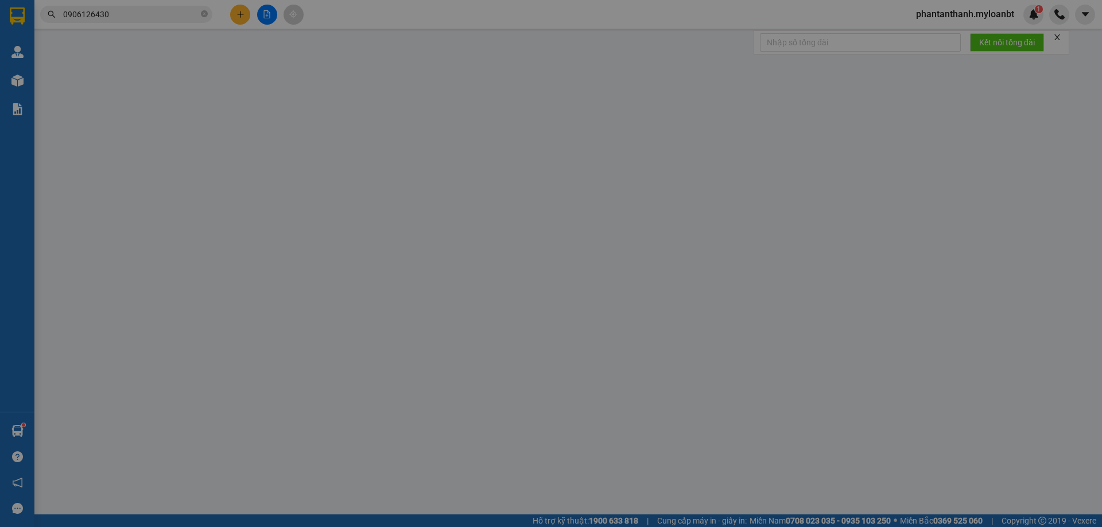
type input "0933171413"
type input "Tiến"
type input "0906126430"
type input "Ngọc Ánh"
type input "0"
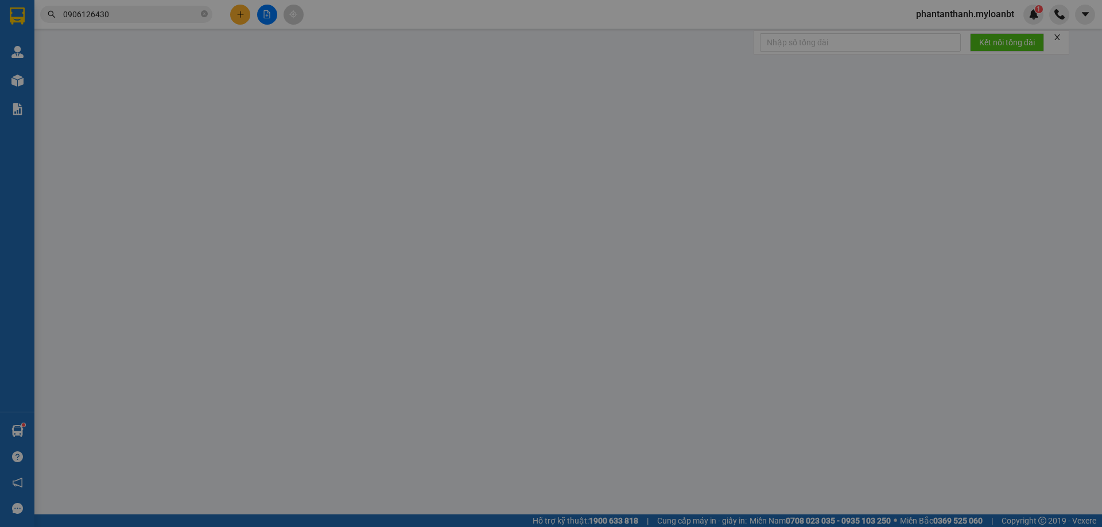
type input "30.000"
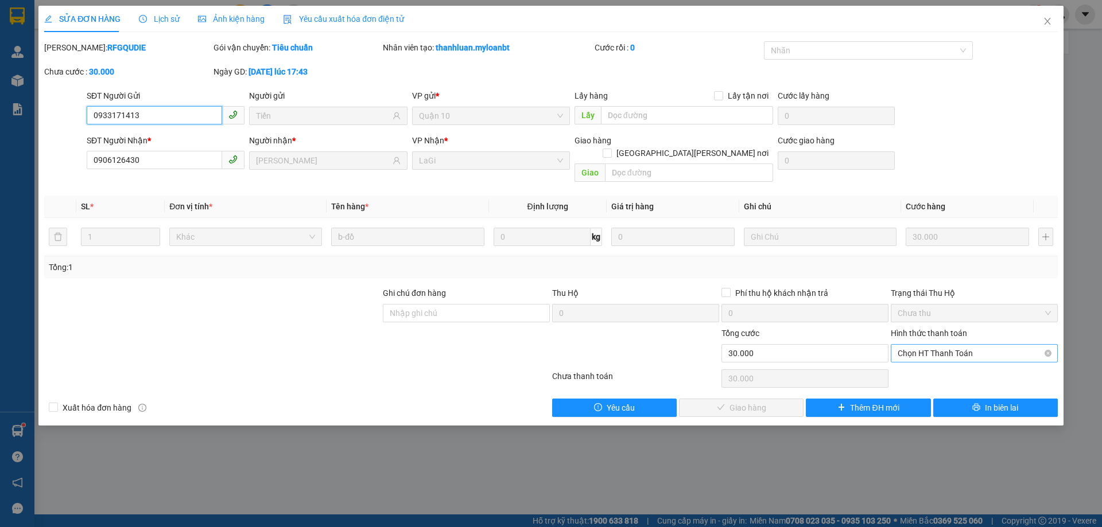
click at [922, 345] on span "Chọn HT Thanh Toán" at bounding box center [973, 353] width 153 height 17
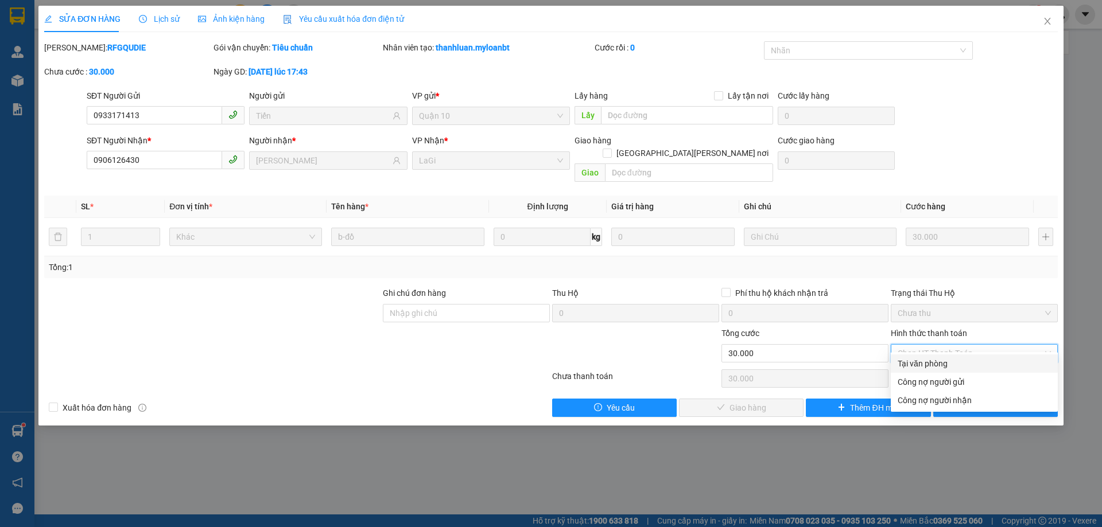
click at [924, 362] on div "Tại văn phòng" at bounding box center [973, 363] width 153 height 13
type input "0"
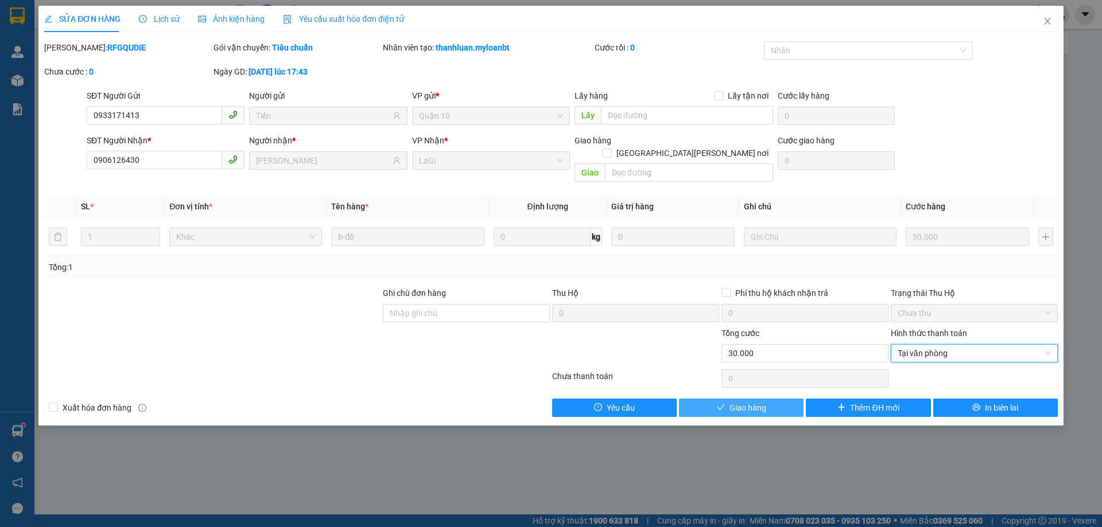
click at [759, 402] on span "Giao hàng" at bounding box center [747, 408] width 37 height 13
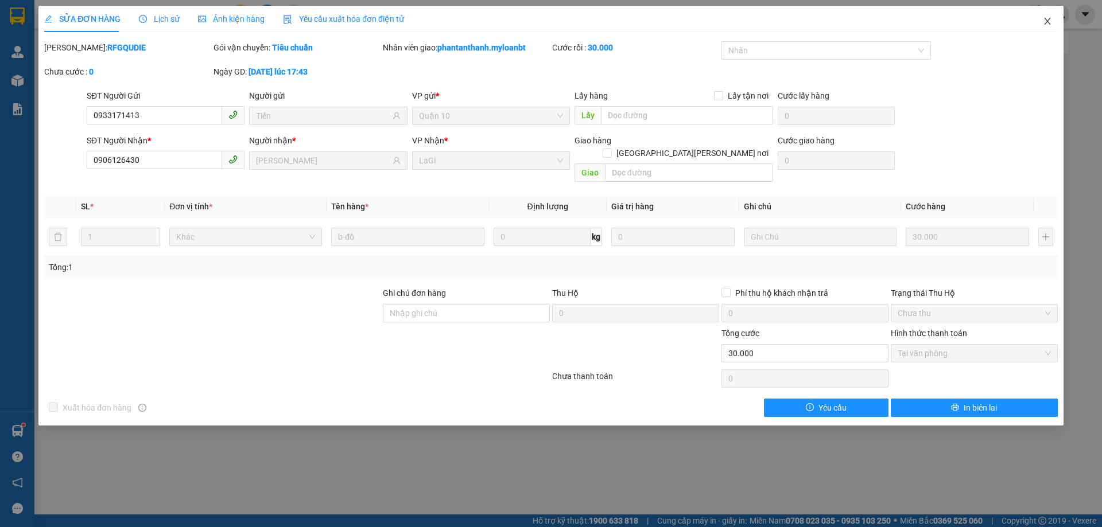
click at [1046, 25] on icon "close" at bounding box center [1046, 21] width 9 height 9
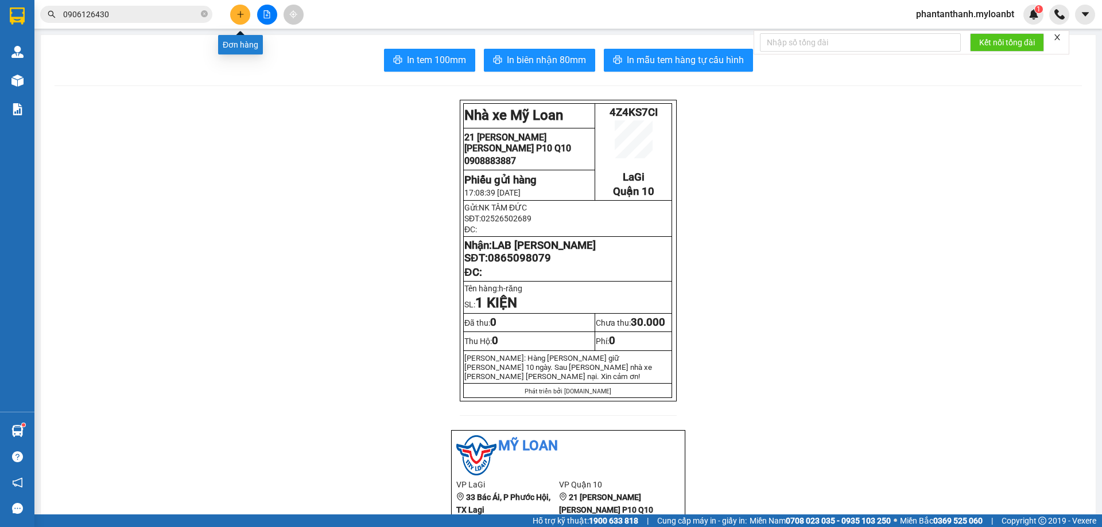
click at [237, 10] on icon "plus" at bounding box center [240, 14] width 8 height 8
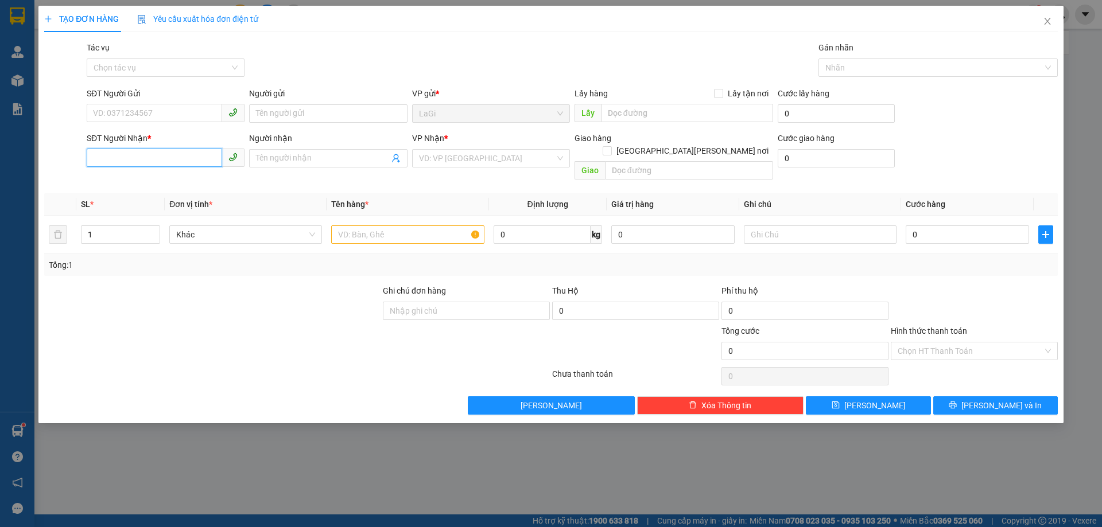
click at [149, 159] on input "SĐT Người Nhận *" at bounding box center [154, 158] width 135 height 18
click at [158, 120] on input "SĐT Người Gửi" at bounding box center [154, 113] width 135 height 18
type input "0908570662"
click at [165, 142] on div "0908570662 - Hiệp" at bounding box center [166, 136] width 144 height 13
type input "Hiệp"
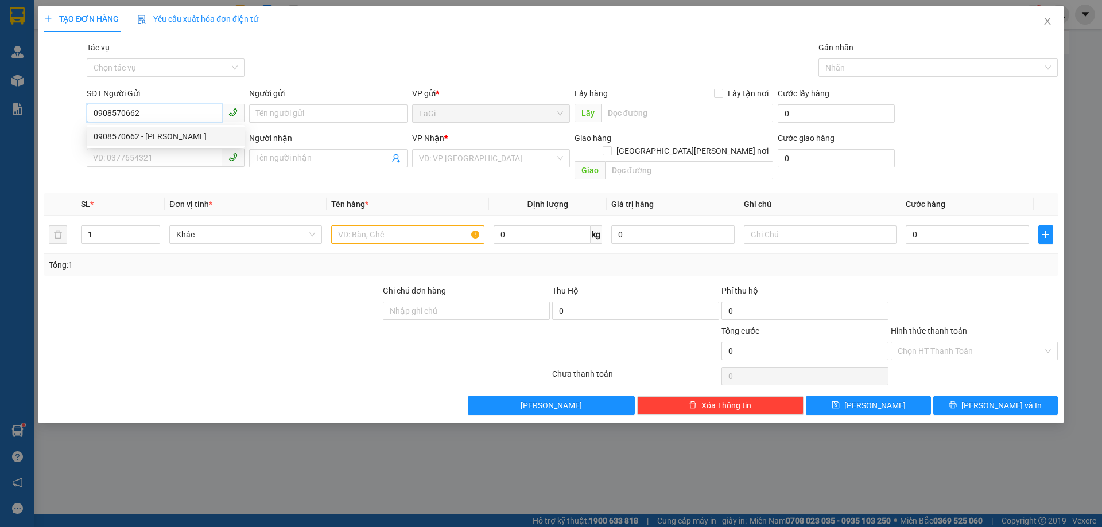
type input "0967106130"
type input "Tín"
type input "0908570662"
click at [170, 148] on div "SĐT Người Nhận *" at bounding box center [166, 140] width 158 height 17
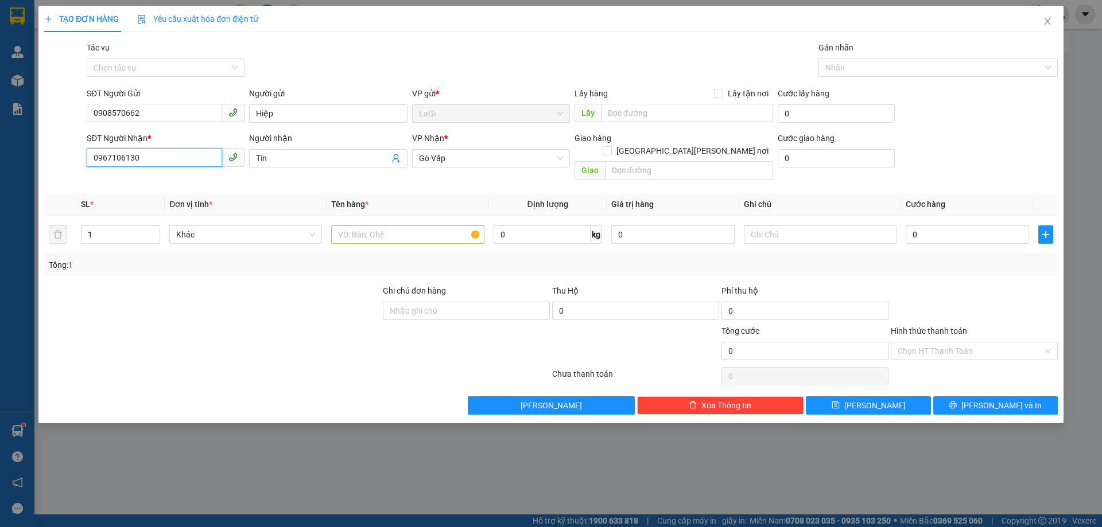
click at [171, 154] on input "0967106130" at bounding box center [154, 158] width 135 height 18
click at [176, 216] on div "0922161161 - thiện" at bounding box center [166, 218] width 144 height 13
type input "0922161161"
type input "thiện"
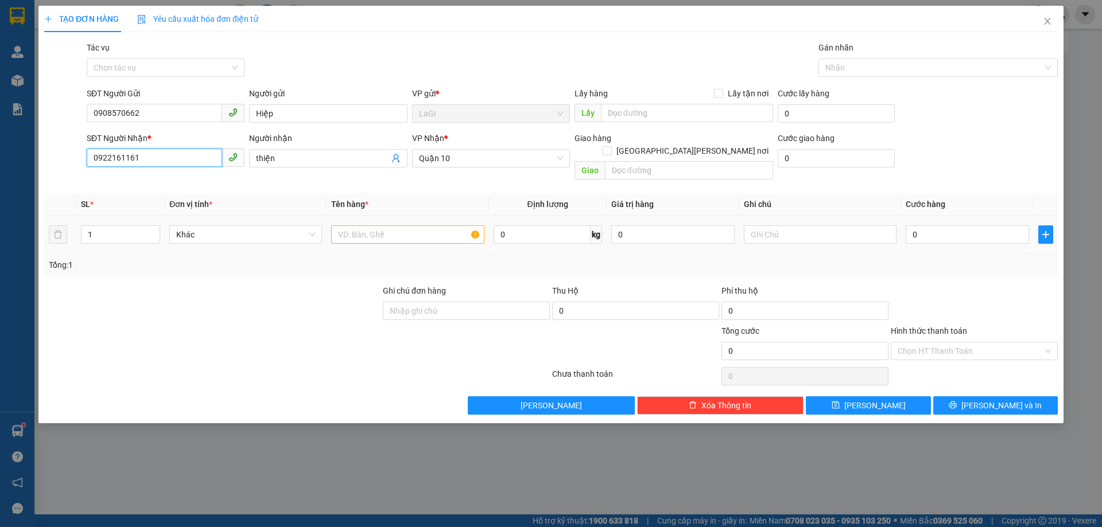
type input "0922161161"
click at [442, 225] on input "text" at bounding box center [407, 234] width 153 height 18
type input "hộp pt"
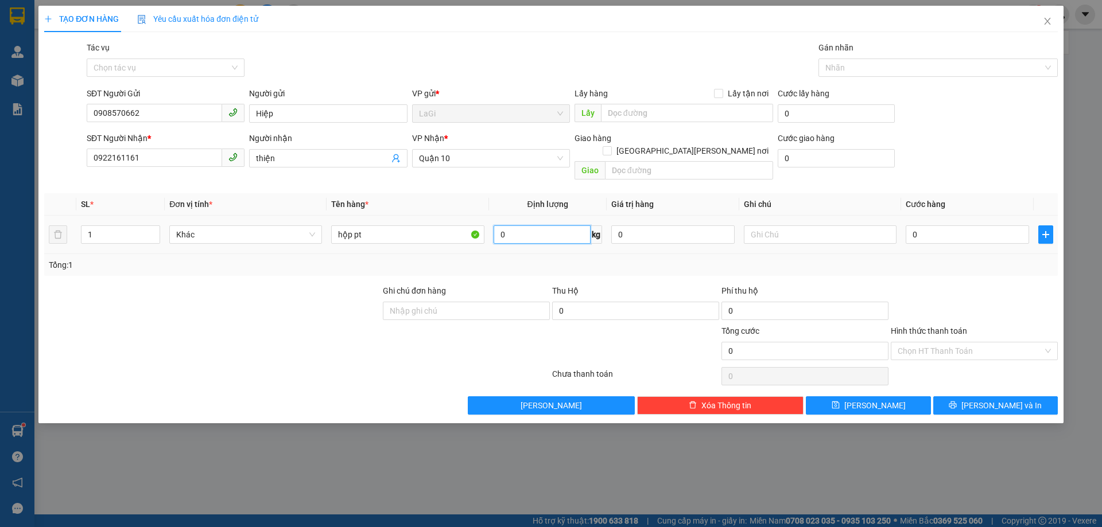
click at [540, 229] on input "0" at bounding box center [541, 234] width 97 height 18
type input "3"
click at [946, 225] on input "0" at bounding box center [966, 234] width 123 height 18
type input "3"
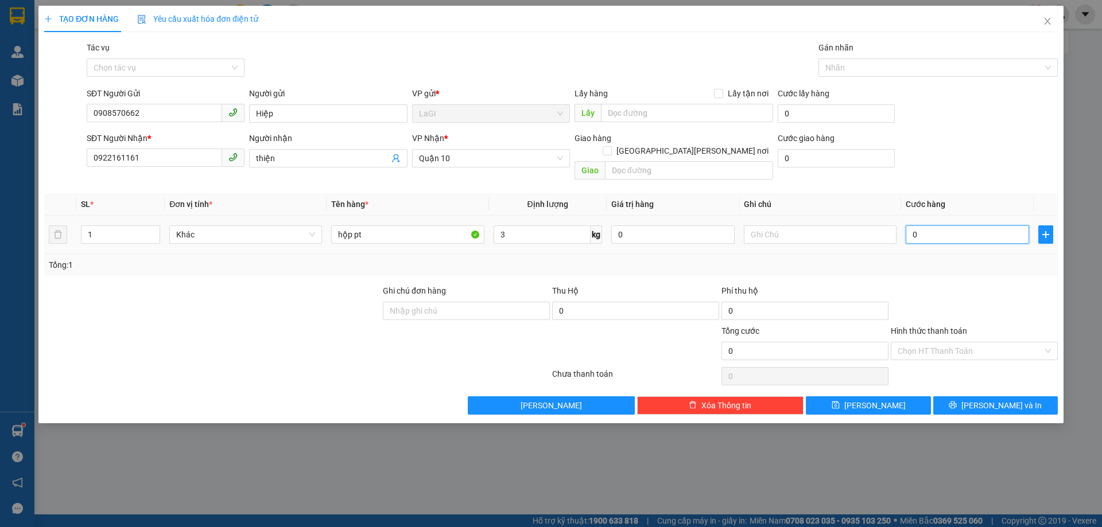
type input "3"
type input "30"
type input "30.000"
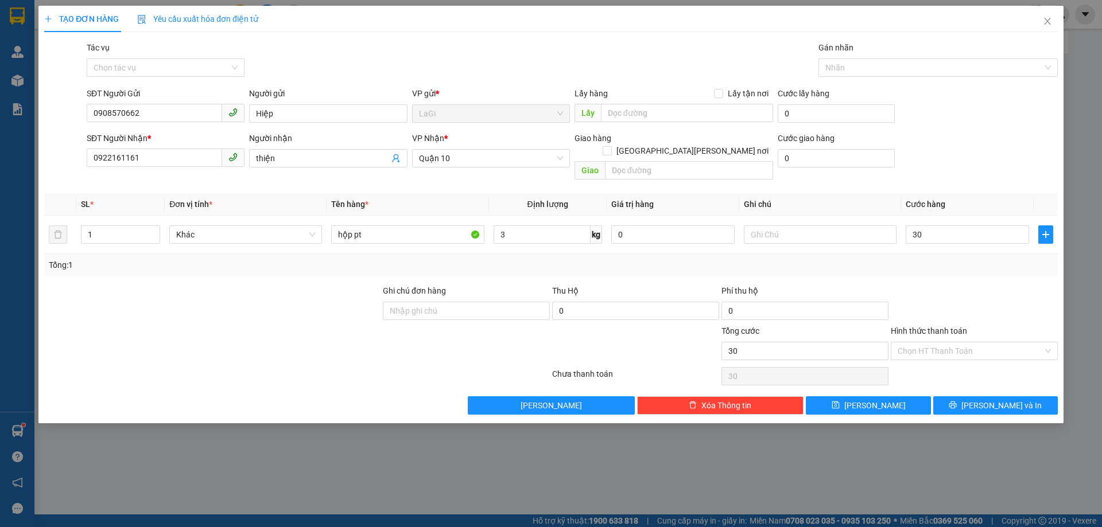
type input "30.000"
click at [940, 290] on div at bounding box center [973, 305] width 169 height 40
click at [938, 345] on input "Hình thức thanh toán" at bounding box center [969, 351] width 145 height 17
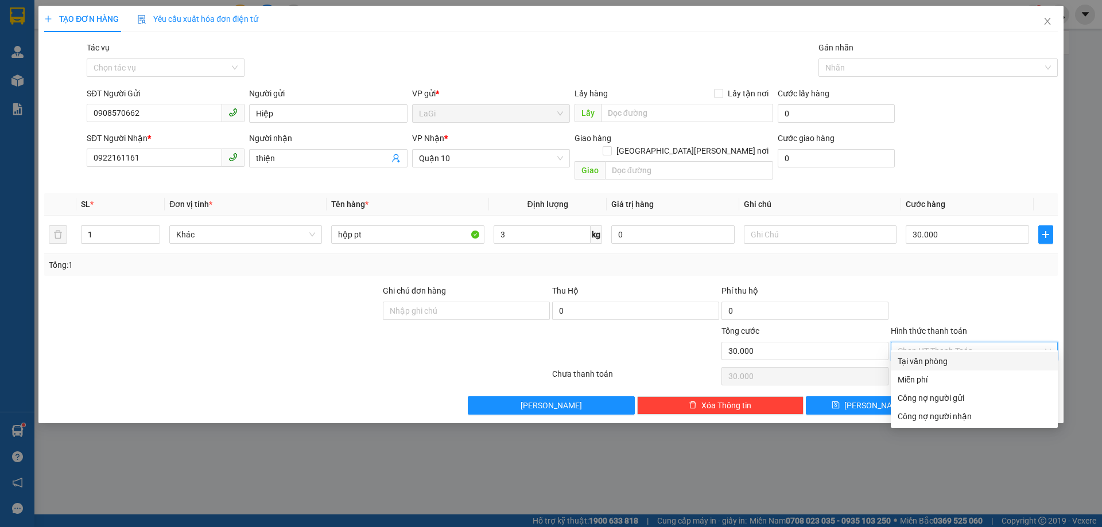
click at [933, 364] on div "Tại văn phòng" at bounding box center [973, 361] width 153 height 13
type input "0"
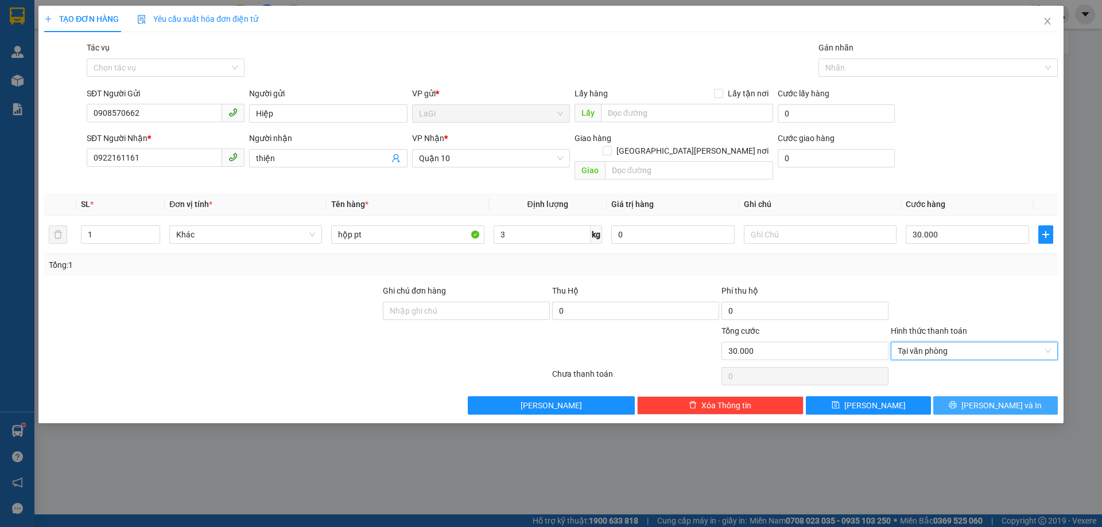
click at [960, 396] on button "Lưu và In" at bounding box center [995, 405] width 124 height 18
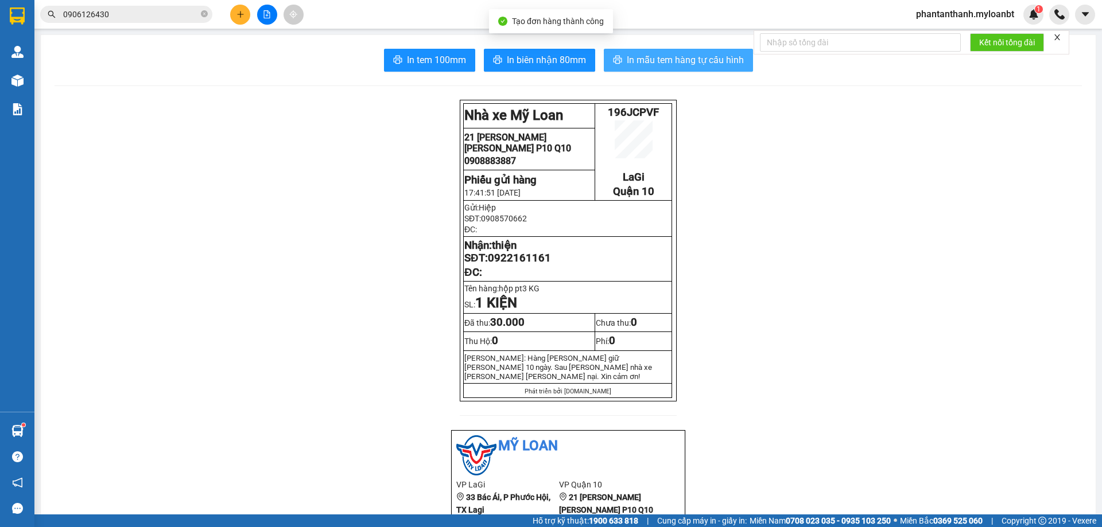
click at [651, 69] on button "In mẫu tem hàng tự cấu hình" at bounding box center [678, 60] width 149 height 23
click at [698, 57] on span "In mẫu tem hàng tự cấu hình" at bounding box center [685, 60] width 117 height 14
